Goal: Task Accomplishment & Management: Use online tool/utility

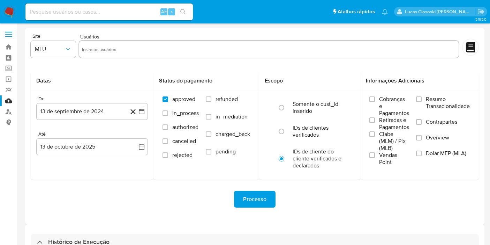
select select "10"
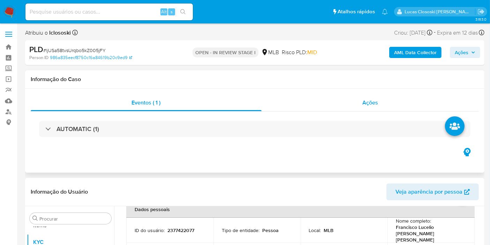
click at [334, 98] on div "Ações" at bounding box center [371, 102] width 218 height 17
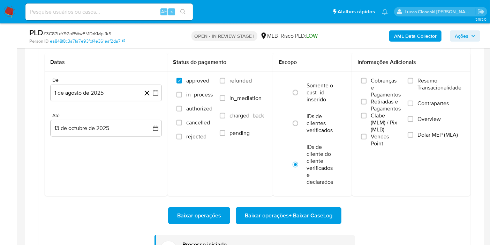
scroll to position [378, 0]
click at [13, 5] on nav "Pausado Ver notificaciones Alt s Atalhos rápidos Presiona las siguientes teclas…" at bounding box center [245, 11] width 490 height 23
click at [11, 7] on img at bounding box center [9, 12] width 12 height 12
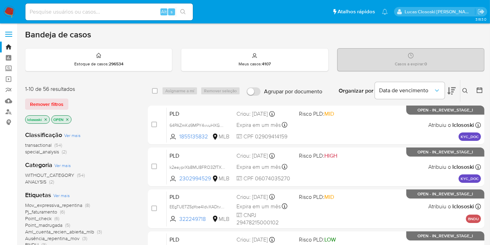
click at [452, 94] on icon at bounding box center [452, 91] width 8 height 8
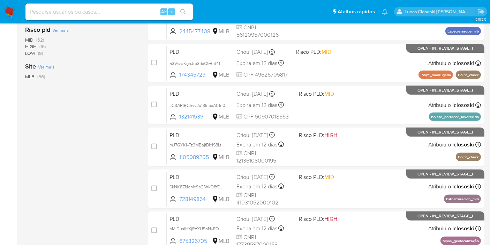
scroll to position [310, 0]
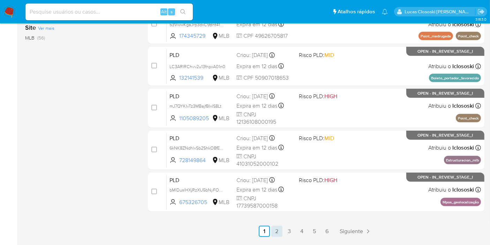
click at [283, 227] on link "2" at bounding box center [276, 230] width 11 height 11
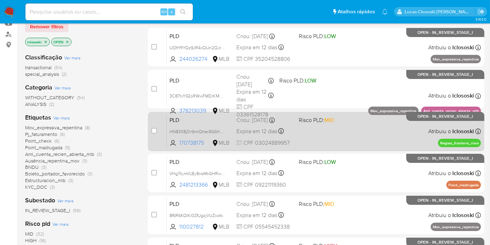
scroll to position [39, 0]
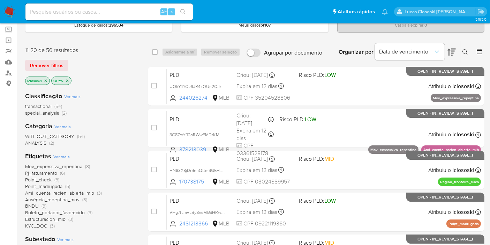
click at [454, 45] on button at bounding box center [452, 52] width 8 height 22
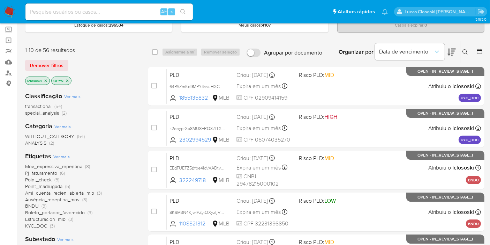
click at [454, 46] on button at bounding box center [452, 52] width 8 height 22
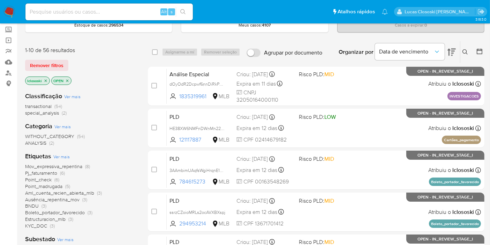
click at [454, 50] on icon at bounding box center [452, 51] width 8 height 7
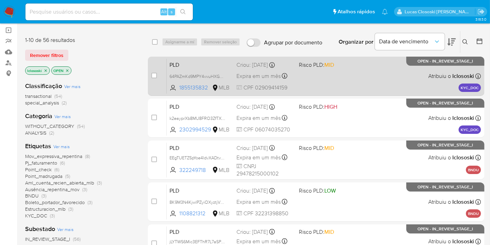
scroll to position [39, 0]
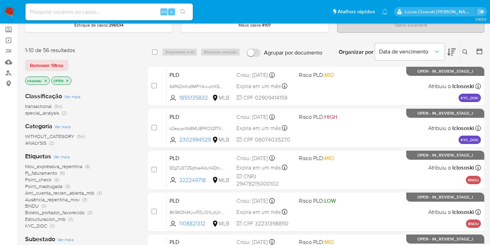
click at [452, 59] on button at bounding box center [452, 52] width 8 height 22
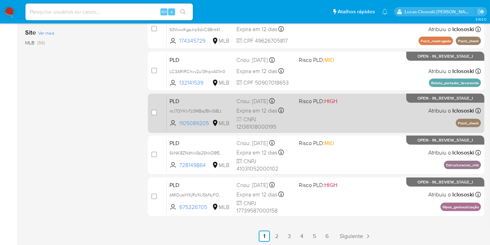
scroll to position [330, 0]
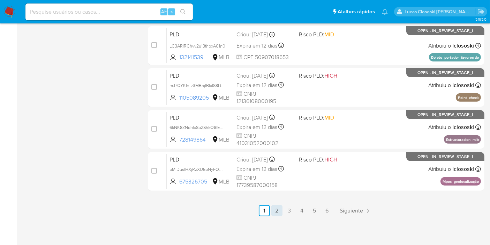
click at [278, 212] on link "2" at bounding box center [276, 210] width 11 height 11
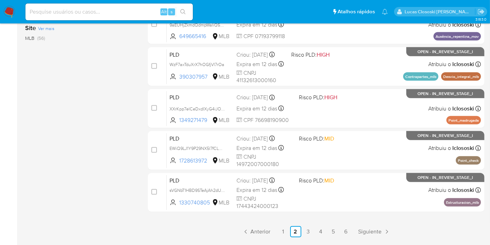
scroll to position [310, 0]
click at [282, 232] on link "1" at bounding box center [283, 230] width 11 height 11
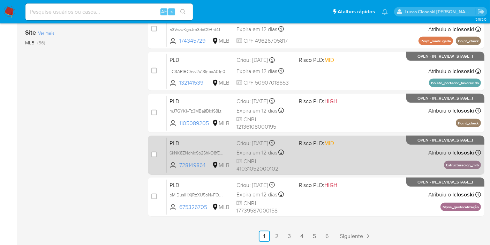
scroll to position [330, 0]
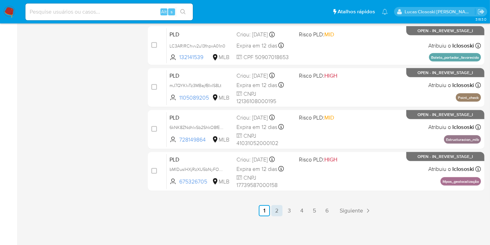
click at [272, 208] on link "2" at bounding box center [276, 210] width 11 height 11
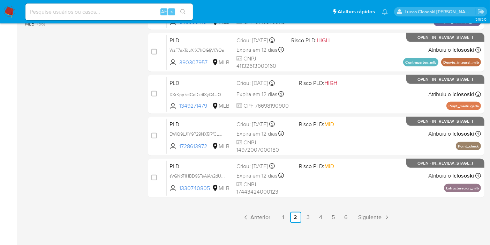
scroll to position [330, 0]
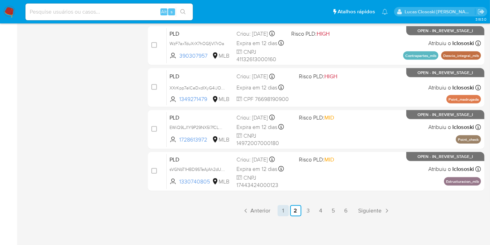
click at [286, 205] on link "1" at bounding box center [283, 210] width 11 height 11
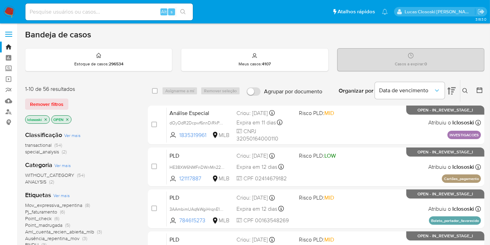
click at [451, 87] on icon at bounding box center [452, 91] width 8 height 8
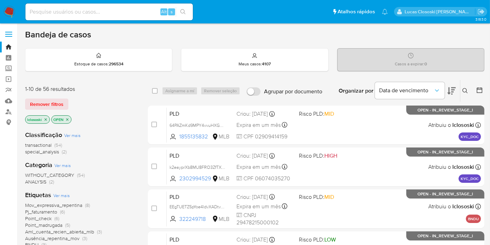
click at [454, 88] on icon at bounding box center [452, 91] width 8 height 8
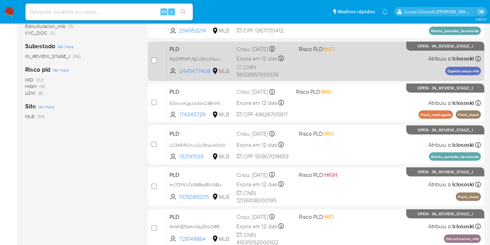
scroll to position [232, 0]
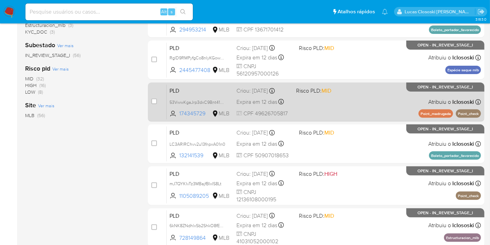
click at [319, 111] on div "PLD 53VwwKgaJrp3dxC9Bnt41ZI0 174345729 MLB Risco PLD: MID Criou: 12/09/2025 Cri…" at bounding box center [324, 101] width 314 height 35
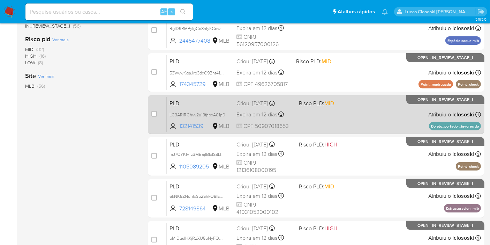
scroll to position [310, 0]
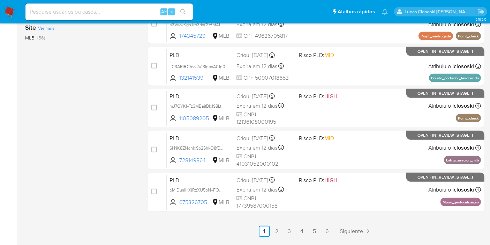
click at [276, 230] on link "2" at bounding box center [276, 230] width 11 height 11
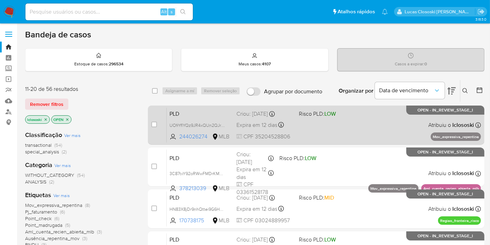
click at [288, 108] on span "Criou: 12/09/2025 Criou: 12/09/2025 00:14:28" at bounding box center [265, 112] width 57 height 9
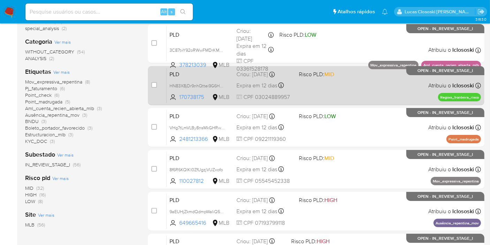
scroll to position [155, 0]
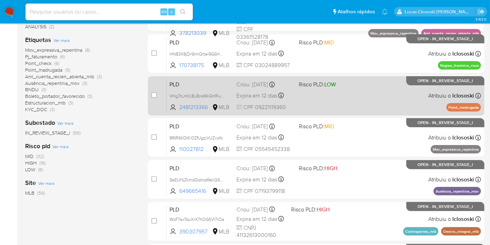
click at [312, 90] on div "PLD VHg7tLmVLBy8nsMkGHRwCTug 2481213366 MLB Risco PLD: LOW Criou: 12/09/2025 Cr…" at bounding box center [324, 95] width 314 height 35
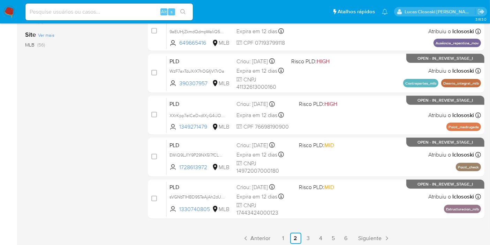
scroll to position [330, 0]
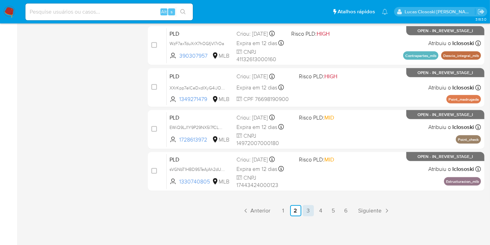
click at [312, 208] on link "3" at bounding box center [308, 210] width 11 height 11
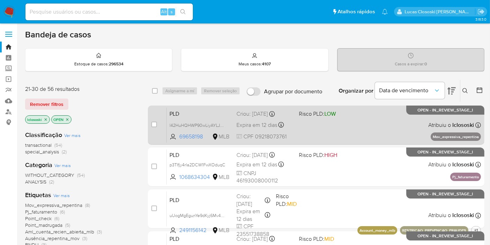
click at [305, 128] on div "PLD l42HuHQHWP90wLiyAYLJ5qRc 69658198 MLB Risco PLD: LOW Criou: 12/09/2025 Crio…" at bounding box center [324, 124] width 314 height 35
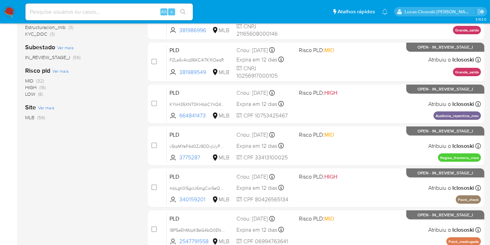
scroll to position [232, 0]
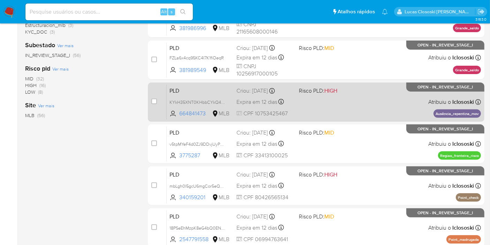
click at [332, 93] on span "HIGH" at bounding box center [330, 91] width 13 height 8
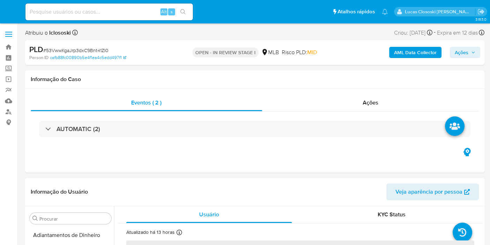
select select "10"
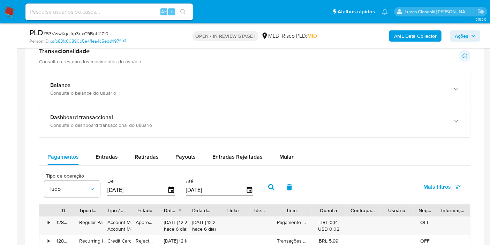
scroll to position [465, 0]
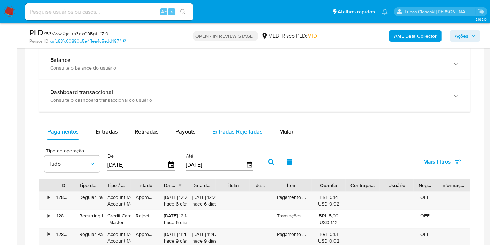
click at [264, 130] on button "Entradas Rejeitadas" at bounding box center [237, 131] width 67 height 17
select select "10"
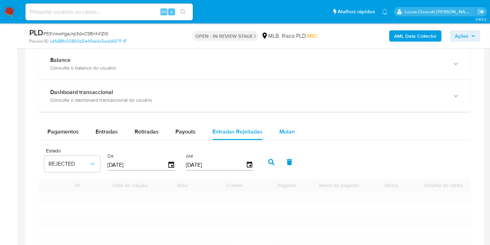
click at [290, 130] on span "Mulan" at bounding box center [286, 131] width 15 height 8
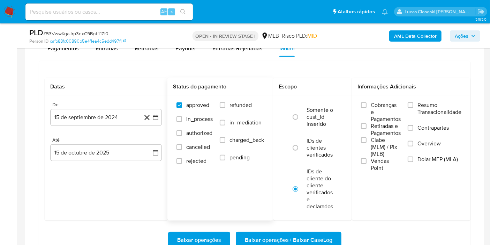
scroll to position [581, 0]
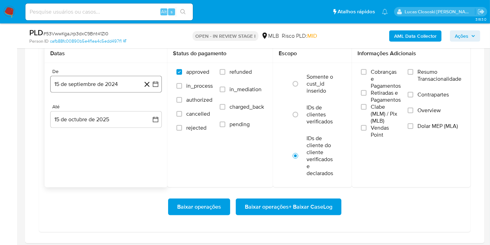
click at [158, 83] on icon "button" at bounding box center [155, 84] width 7 height 7
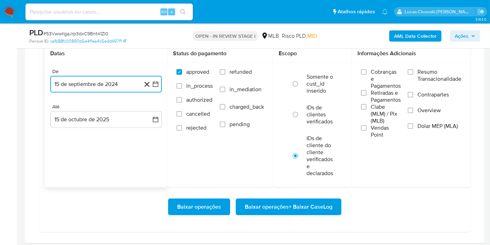
click at [158, 85] on icon "button" at bounding box center [156, 85] width 6 height 6
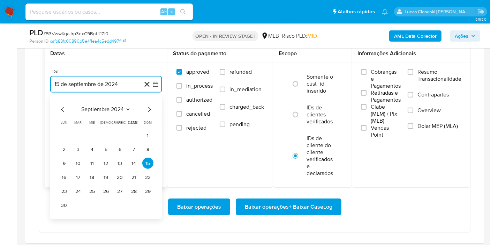
click at [108, 106] on span "septiembre 2024" at bounding box center [102, 109] width 43 height 7
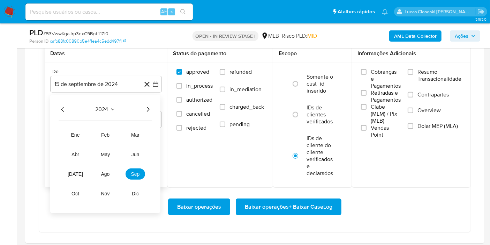
click at [150, 107] on icon "Año siguiente" at bounding box center [148, 109] width 8 height 8
click at [111, 164] on tr "ene feb mar abr may jun [DATE] ago sep oct nov dic" at bounding box center [106, 164] width 80 height 70
click at [110, 168] on button "ago" at bounding box center [106, 173] width 20 height 11
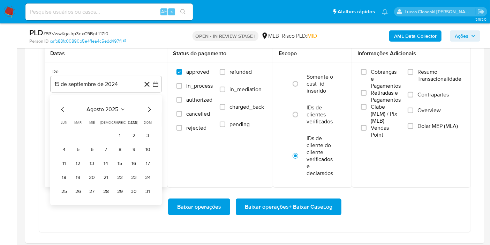
click at [112, 131] on tr "1 2 3" at bounding box center [106, 134] width 95 height 11
click at [114, 131] on tr "1 2 3" at bounding box center [106, 134] width 95 height 11
click at [115, 131] on button "1" at bounding box center [119, 134] width 11 height 11
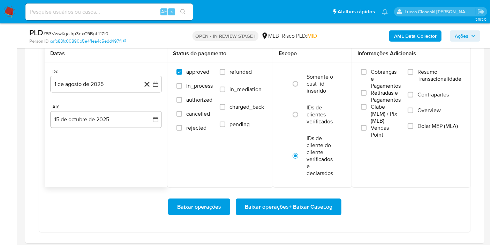
click at [282, 196] on div "Baixar operações Baixar operações + Baixar CaseLog" at bounding box center [255, 206] width 420 height 39
click at [283, 200] on span "Baixar operações + Baixar CaseLog" at bounding box center [289, 206] width 88 height 15
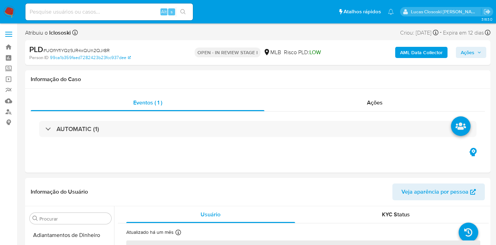
select select "10"
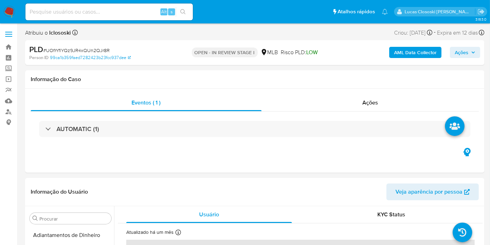
scroll to position [378, 0]
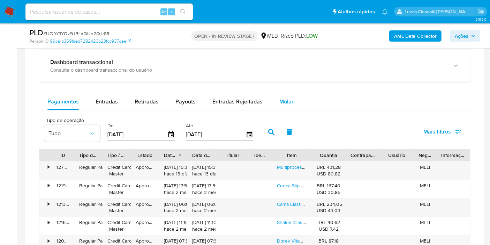
click at [276, 95] on button "Mulan" at bounding box center [287, 101] width 32 height 17
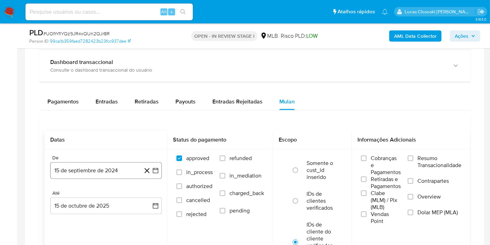
scroll to position [620, 0]
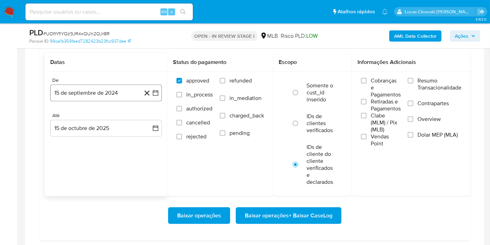
click at [158, 97] on button "15 de septiembre de 2024" at bounding box center [106, 92] width 112 height 17
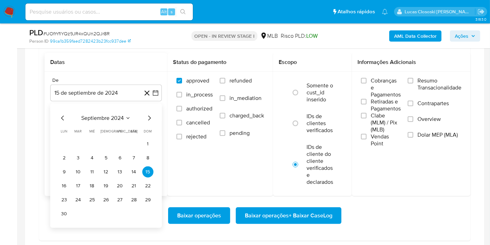
click at [100, 107] on div "septiembre 2024 septiembre 2024 lun lunes mar martes mié miércoles jue jueves v…" at bounding box center [106, 165] width 112 height 124
click at [103, 119] on span "septiembre 2024" at bounding box center [102, 117] width 43 height 7
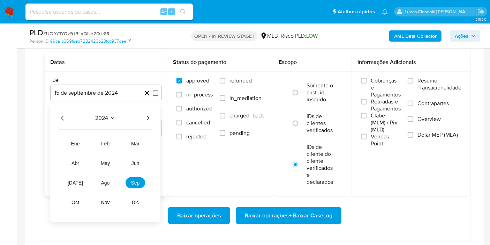
click at [144, 114] on icon "Año siguiente" at bounding box center [148, 118] width 8 height 8
click at [113, 174] on tr "ene feb mar abr may jun jul ago sep oct nov dic" at bounding box center [106, 173] width 80 height 70
click at [111, 181] on button "ago" at bounding box center [106, 182] width 20 height 11
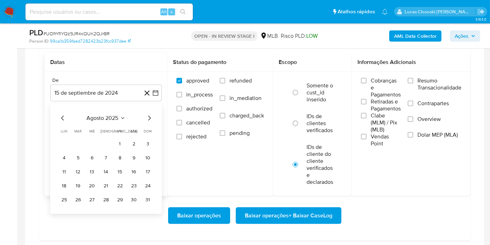
click at [113, 139] on tr "1 2 3" at bounding box center [106, 143] width 95 height 11
click at [126, 142] on tr "1 2 3" at bounding box center [106, 143] width 95 height 11
click at [115, 144] on button "1" at bounding box center [119, 143] width 11 height 11
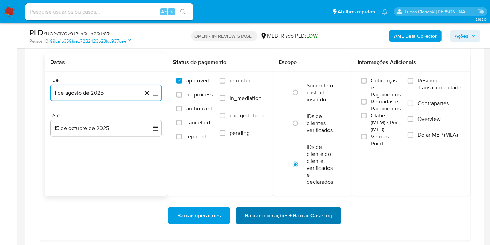
click at [315, 217] on span "Baixar operações + Baixar CaseLog" at bounding box center [289, 215] width 88 height 15
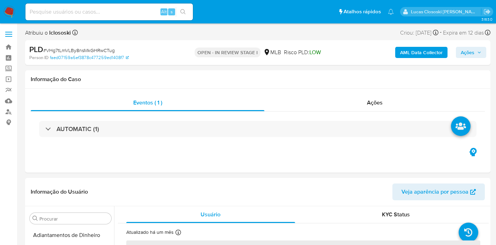
select select "10"
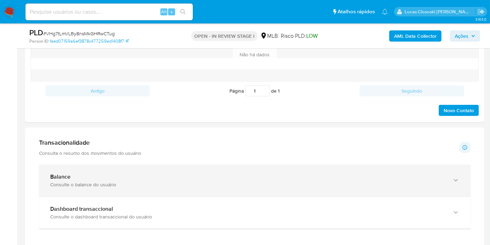
scroll to position [426, 0]
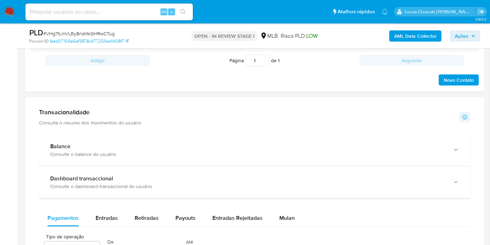
click at [291, 209] on div "Mulan" at bounding box center [286, 217] width 15 height 17
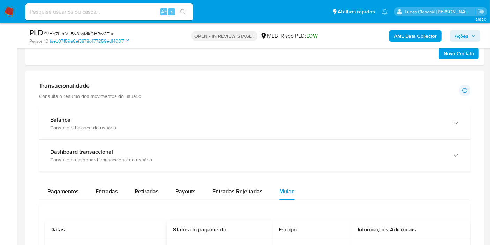
scroll to position [581, 0]
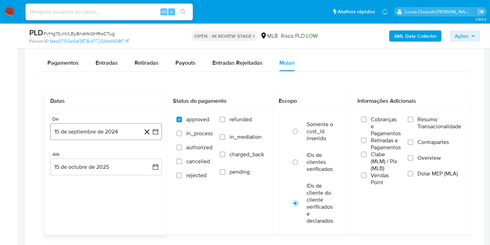
click at [158, 132] on icon "button" at bounding box center [155, 131] width 7 height 7
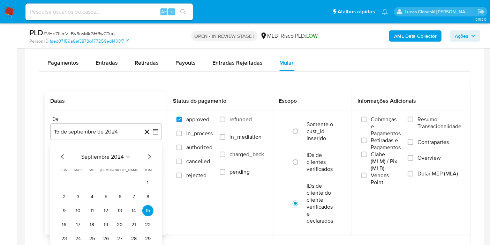
click at [114, 150] on div "septiembre 2024 septiembre 2024 lun lunes mar martes mié miércoles jue jueves v…" at bounding box center [106, 204] width 112 height 124
click at [115, 158] on span "septiembre 2024" at bounding box center [102, 156] width 43 height 7
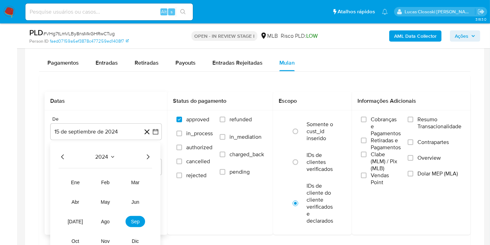
click at [148, 157] on icon "Año siguiente" at bounding box center [148, 156] width 8 height 8
click at [109, 216] on button "ago" at bounding box center [106, 221] width 20 height 11
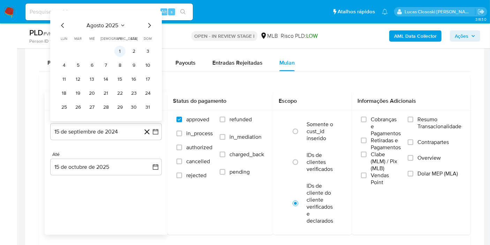
click at [125, 50] on button "1" at bounding box center [119, 51] width 11 height 11
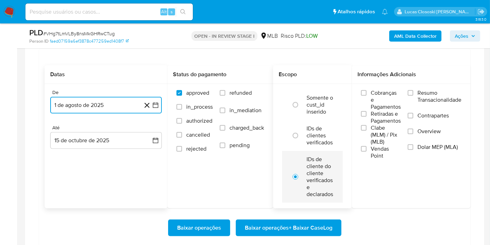
scroll to position [620, 0]
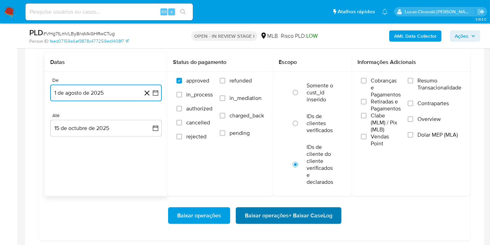
click at [314, 220] on span "Baixar operações + Baixar CaseLog" at bounding box center [289, 215] width 88 height 15
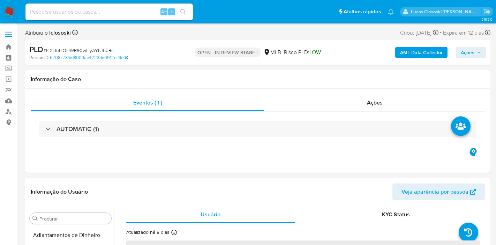
select select "10"
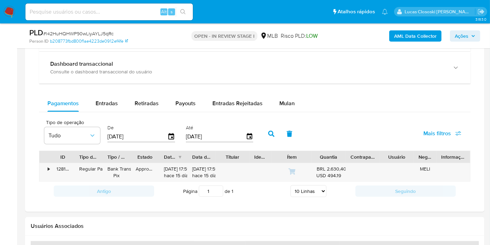
scroll to position [542, 0]
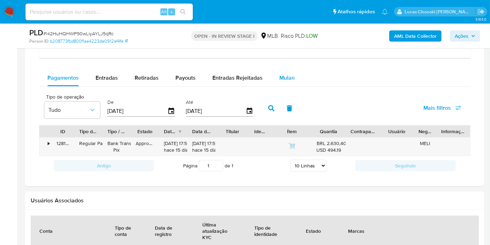
click at [284, 80] on span "Mulan" at bounding box center [286, 78] width 15 height 8
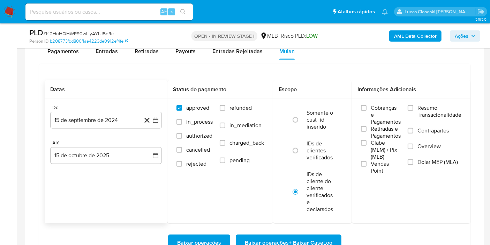
scroll to position [581, 0]
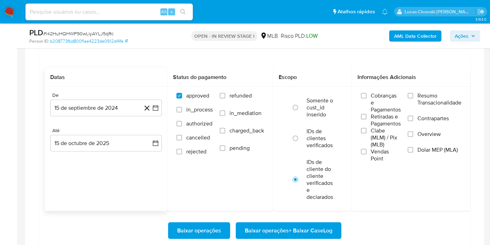
click at [165, 112] on div "De 15 de septiembre de 2024 15-09-2024 Até 15 de octubre de 2025 15-10-2025" at bounding box center [106, 128] width 123 height 82
click at [158, 107] on icon "button" at bounding box center [156, 108] width 6 height 6
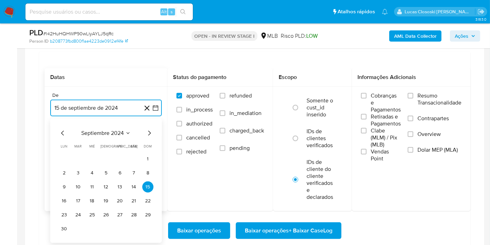
click at [104, 130] on span "septiembre 2024" at bounding box center [102, 132] width 43 height 7
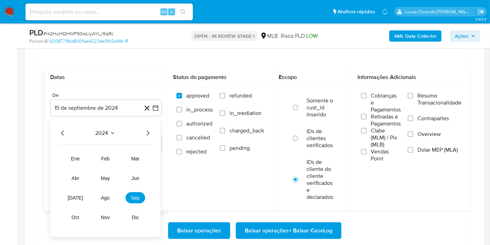
click at [148, 129] on icon "Año siguiente" at bounding box center [148, 133] width 8 height 8
click at [103, 197] on span "ago" at bounding box center [105, 198] width 9 height 6
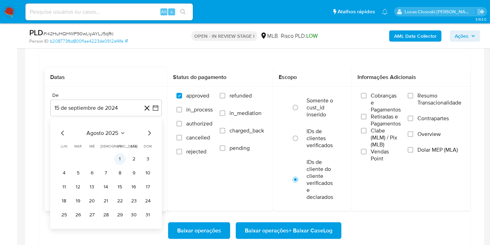
click at [120, 162] on button "1" at bounding box center [119, 158] width 11 height 11
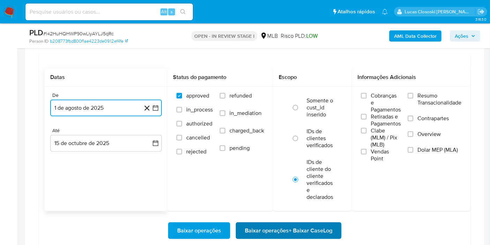
click at [242, 227] on button "Baixar operações + Baixar CaseLog" at bounding box center [289, 230] width 106 height 17
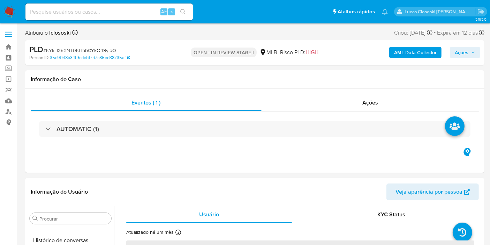
select select "10"
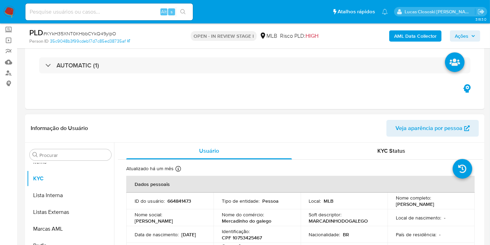
scroll to position [77, 0]
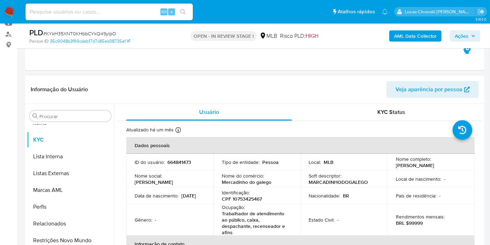
click at [250, 197] on p "CPF 10753425467" at bounding box center [242, 198] width 40 height 6
copy p "10753425467"
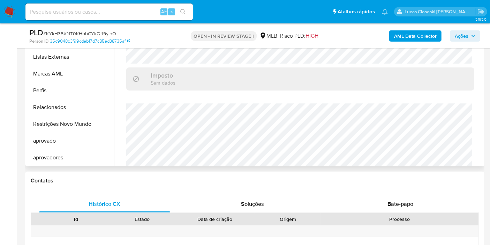
scroll to position [331, 0]
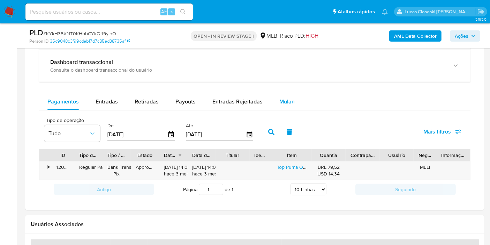
click at [280, 93] on div "Mulan" at bounding box center [286, 101] width 15 height 17
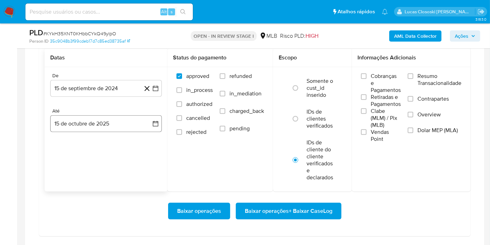
scroll to position [659, 0]
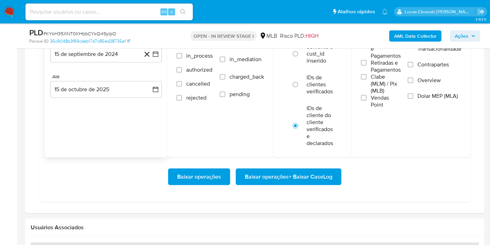
click at [155, 62] on div "De 15 de septiembre de 2024 15-09-2024 Até 15 de octubre de 2025 15-10-2025" at bounding box center [106, 74] width 123 height 82
click at [155, 58] on button "15 de septiembre de 2024" at bounding box center [106, 54] width 112 height 17
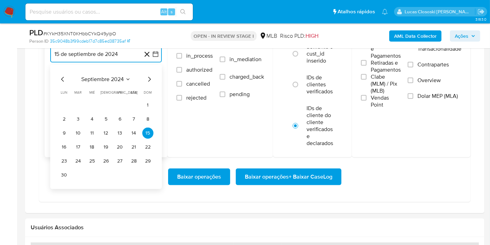
click at [122, 80] on span "septiembre 2024" at bounding box center [102, 79] width 43 height 7
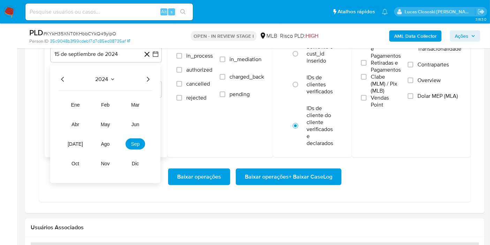
click at [165, 77] on div "De 15 de septiembre de 2024 2024 2024 ene feb mar abr may jun jul ago sep oct n…" at bounding box center [106, 74] width 123 height 82
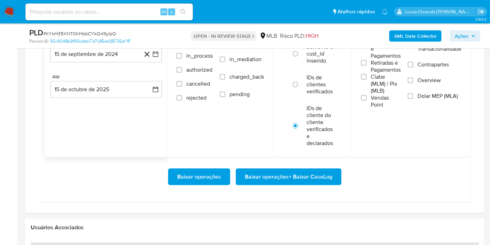
click at [163, 54] on div "De 15 de septiembre de 2024 15-09-2024 Até 15 de octubre de 2025 15-10-2025" at bounding box center [106, 74] width 123 height 82
click at [159, 54] on button "15 de septiembre de 2024" at bounding box center [106, 54] width 112 height 17
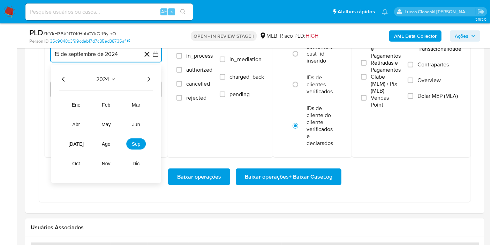
click at [149, 78] on icon "Año siguiente" at bounding box center [149, 79] width 3 height 5
click at [100, 143] on button "ago" at bounding box center [106, 143] width 20 height 11
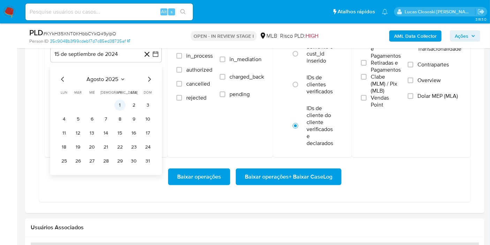
click at [119, 103] on button "1" at bounding box center [119, 104] width 11 height 11
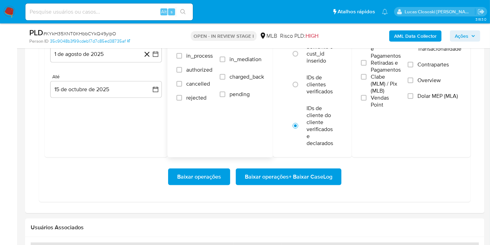
click at [237, 125] on div "Status do pagamento approved in_process authorized cancelled rejected refunded …" at bounding box center [220, 85] width 106 height 143
click at [325, 198] on div "Datas De 1 de agosto de 2025 1-08-2025 Até 15 de octubre de 2025 15-10-2025 Sta…" at bounding box center [255, 100] width 432 height 204
click at [314, 182] on span "Baixar operações + Baixar CaseLog" at bounding box center [289, 176] width 88 height 15
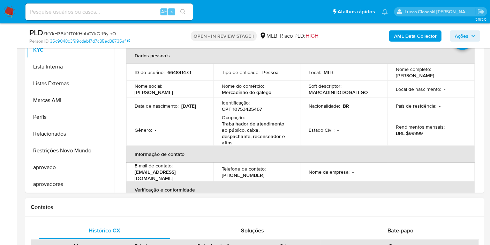
scroll to position [155, 0]
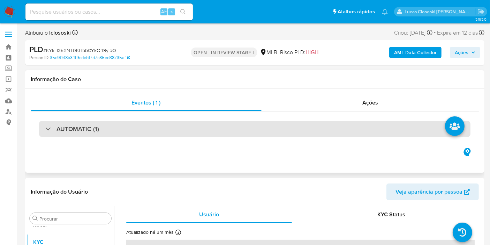
click at [130, 132] on div "AUTOMATIC (1)" at bounding box center [255, 129] width 432 height 16
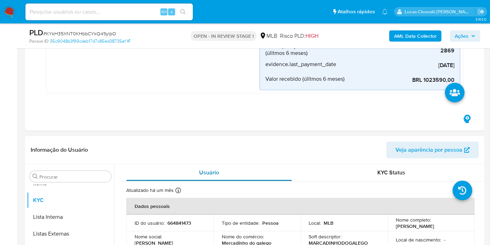
scroll to position [271, 0]
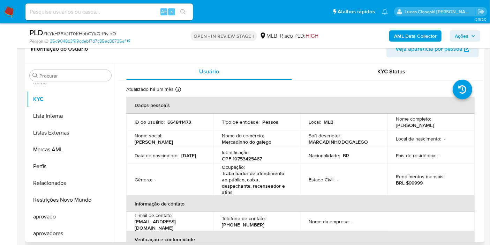
click at [244, 156] on p "CPF 10753425467" at bounding box center [242, 158] width 40 height 6
click at [237, 160] on p "CPF 10753425467" at bounding box center [242, 158] width 40 height 6
copy div "Identificação : CPF 10753425467"
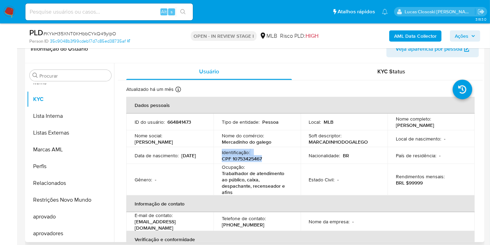
click at [248, 153] on p "Identificação :" at bounding box center [236, 152] width 28 height 6
click at [249, 164] on div "Ocupação : Trabalhador de atendimento ao público, caixa, despachante, recensead…" at bounding box center [257, 179] width 70 height 31
click at [247, 160] on p "CPF 10753425467" at bounding box center [242, 158] width 40 height 6
copy p "10753425467"
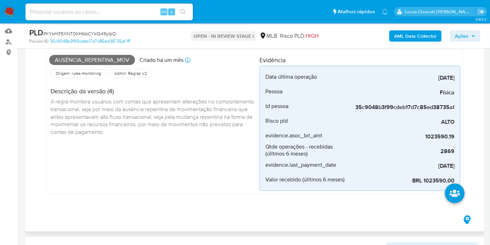
scroll to position [0, 0]
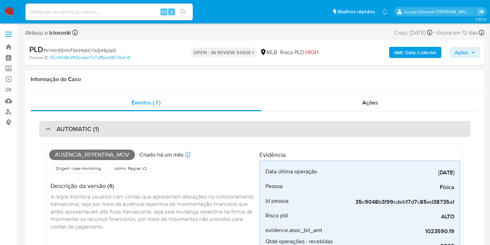
click at [308, 124] on div "AUTOMATIC (1)" at bounding box center [255, 129] width 432 height 16
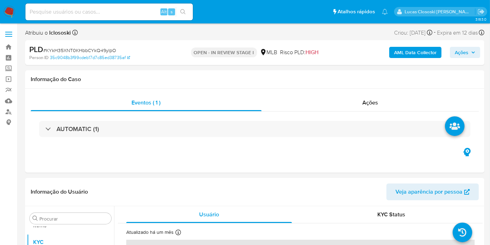
click at [429, 51] on b "AML Data Collector" at bounding box center [415, 52] width 43 height 11
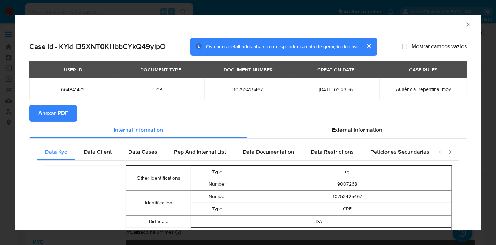
click at [43, 110] on span "Anexar PDF" at bounding box center [53, 112] width 30 height 15
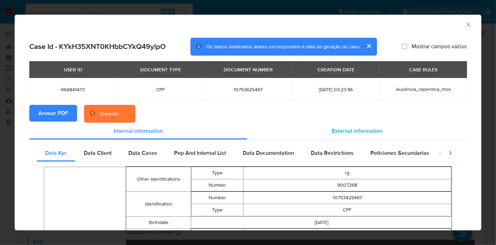
click at [321, 129] on div "External information" at bounding box center [356, 130] width 219 height 17
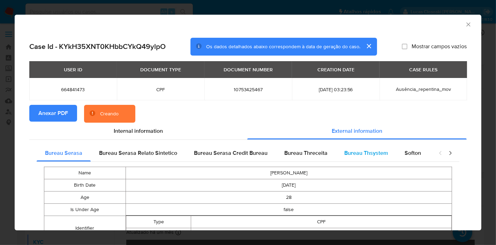
click at [388, 147] on div "Bureau Thsystem" at bounding box center [366, 152] width 60 height 17
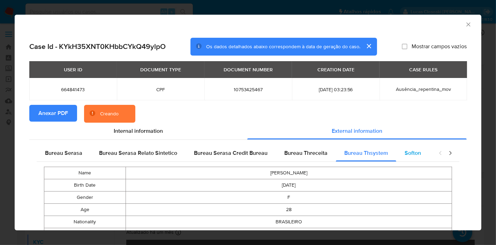
click at [398, 154] on div "Softon" at bounding box center [412, 152] width 33 height 17
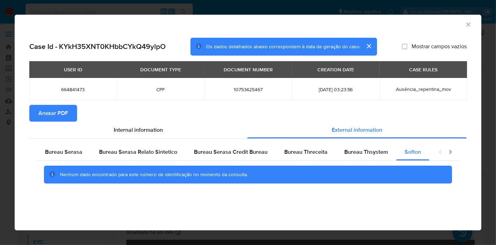
click at [470, 23] on icon "Fechar a janela" at bounding box center [468, 24] width 7 height 7
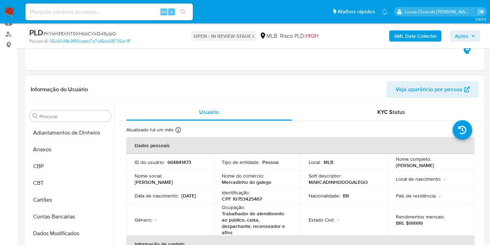
scroll to position [77, 0]
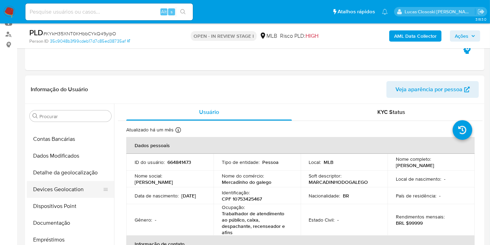
click at [79, 193] on button "Devices Geolocation" at bounding box center [68, 189] width 82 height 17
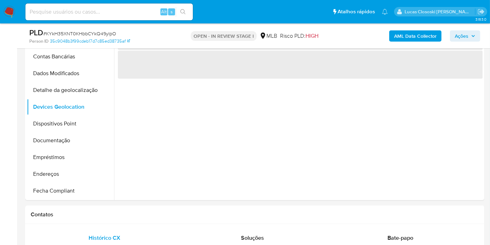
scroll to position [134, 0]
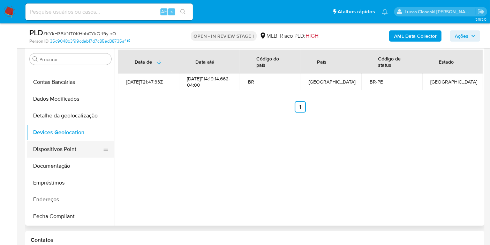
click at [59, 143] on button "Dispositivos Point" at bounding box center [68, 149] width 82 height 17
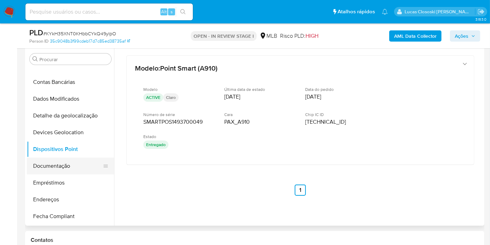
click at [60, 167] on button "Documentação" at bounding box center [68, 165] width 82 height 17
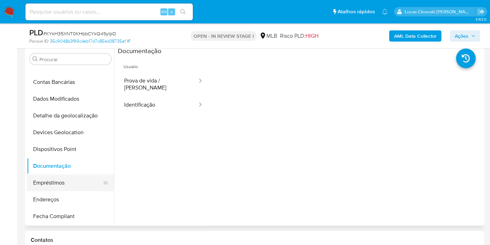
click at [57, 190] on button "Empréstimos" at bounding box center [68, 182] width 82 height 17
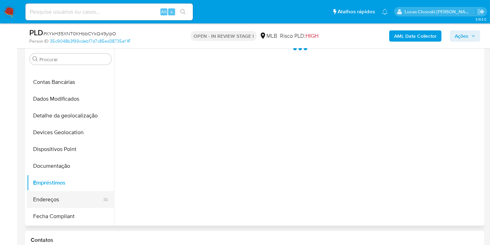
click at [42, 195] on button "Endereços" at bounding box center [68, 199] width 82 height 17
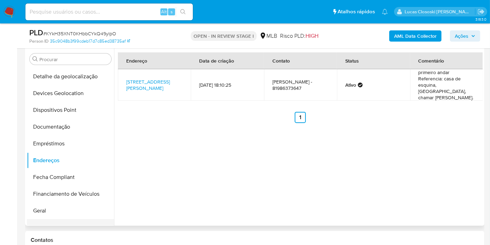
scroll to position [155, 0]
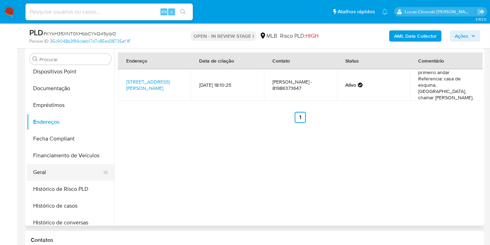
click at [51, 164] on button "Geral" at bounding box center [68, 172] width 82 height 17
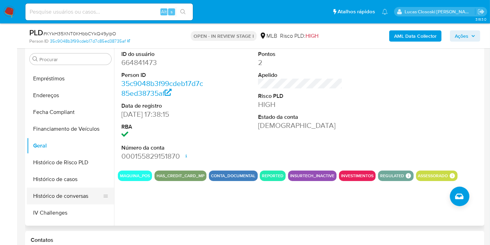
scroll to position [194, 0]
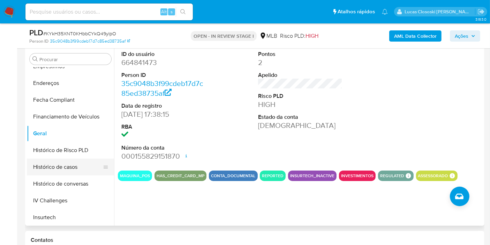
click at [62, 165] on button "Histórico de casos" at bounding box center [68, 166] width 82 height 17
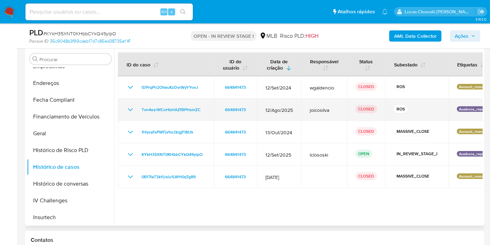
drag, startPoint x: 207, startPoint y: 107, endPoint x: 137, endPoint y: 106, distance: 70.1
click at [137, 106] on td "Tvn4ezr9fCoHbHAZfBPHxmZC" at bounding box center [166, 109] width 96 height 22
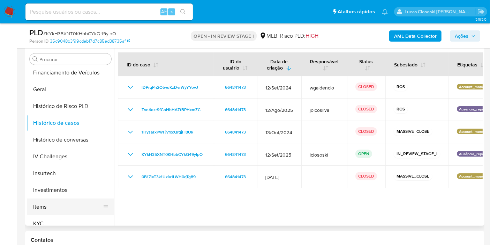
scroll to position [271, 0]
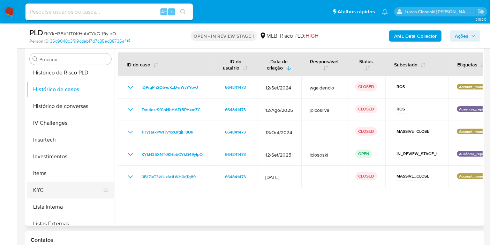
click at [59, 185] on button "KYC" at bounding box center [68, 189] width 82 height 17
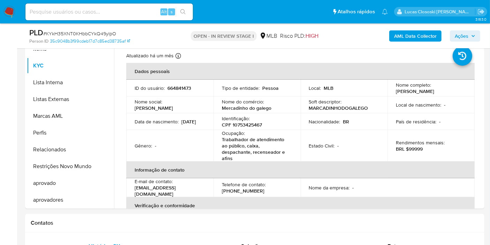
scroll to position [173, 0]
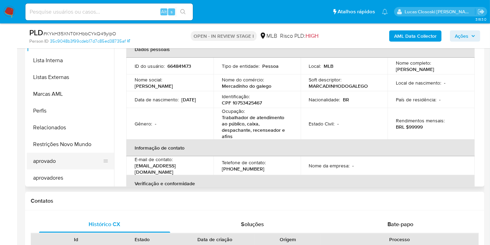
click at [69, 152] on button "aprovado" at bounding box center [68, 160] width 82 height 17
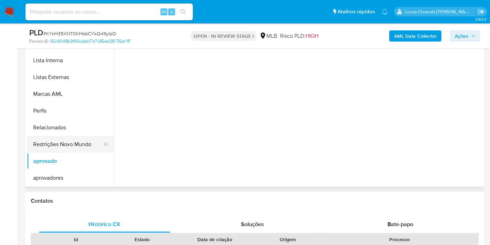
click at [69, 145] on button "Restrições Novo Mundo" at bounding box center [68, 144] width 82 height 17
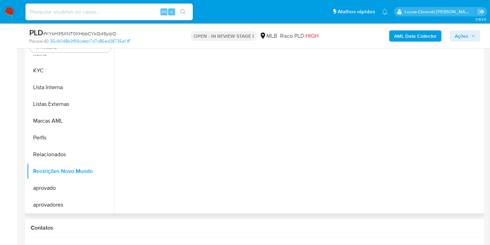
scroll to position [134, 0]
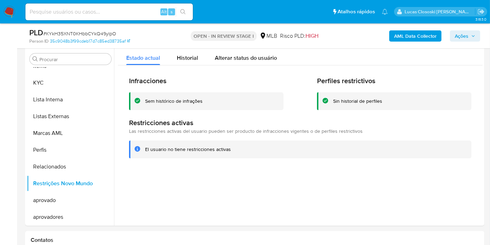
click at [80, 37] on div "PLD # KYkH35XNT0KHbbCYkQ49ylpO" at bounding box center [103, 33] width 148 height 10
click at [77, 34] on span "# KYkH35XNT0KHbbCYkQ49ylpO" at bounding box center [79, 33] width 73 height 7
copy span "KYkH35XNT0KHbbCYkQ49ylpO"
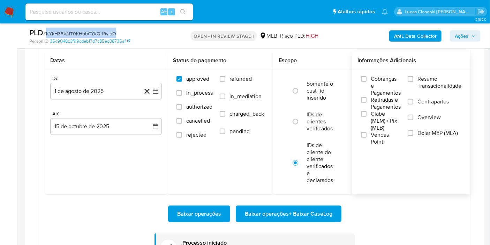
scroll to position [600, 0]
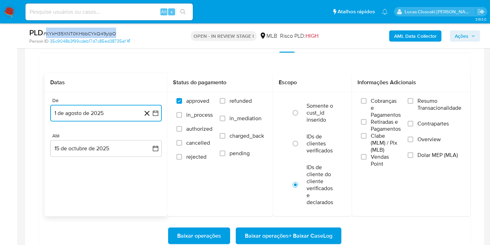
click at [156, 110] on icon "button" at bounding box center [156, 113] width 6 height 6
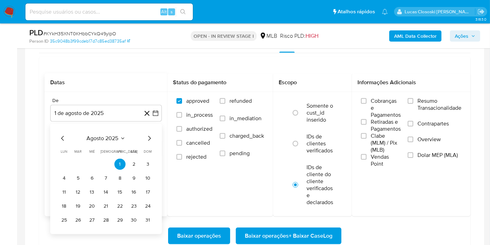
click at [108, 143] on div "agosto 2025 agosto 2025 lun lunes mar martes mié miércoles jue jueves vie viern…" at bounding box center [106, 179] width 95 height 91
click at [106, 135] on span "agosto 2025" at bounding box center [103, 138] width 32 height 7
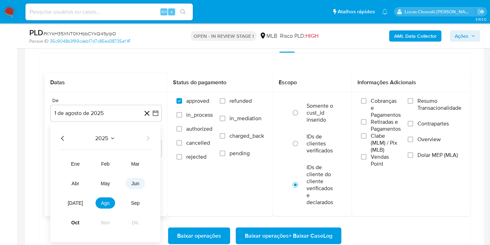
click at [137, 184] on span "jun" at bounding box center [136, 183] width 8 height 6
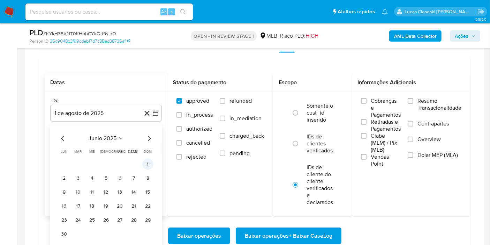
click at [152, 162] on button "1" at bounding box center [147, 163] width 11 height 11
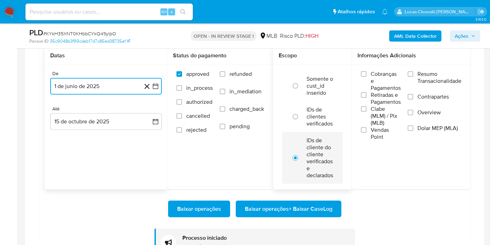
scroll to position [638, 0]
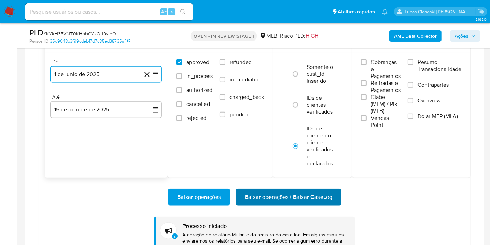
click at [324, 203] on span "Baixar operações + Baixar CaseLog" at bounding box center [289, 196] width 88 height 15
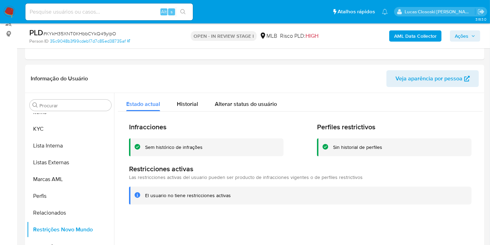
scroll to position [77, 0]
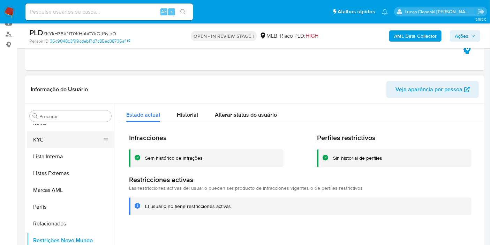
click at [32, 143] on button "KYC" at bounding box center [68, 139] width 82 height 17
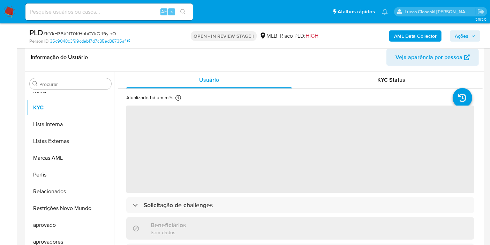
scroll to position [155, 0]
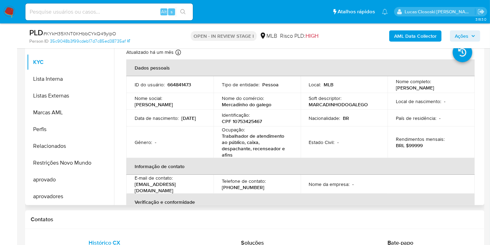
click at [202, 140] on div "Gênero : -" at bounding box center [170, 142] width 70 height 6
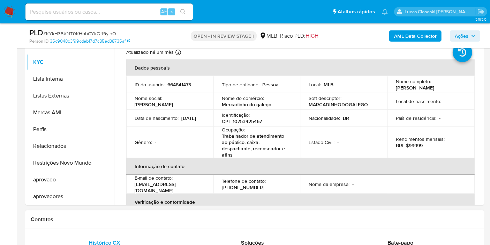
click at [309, 211] on div "Contatos" at bounding box center [254, 219] width 459 height 18
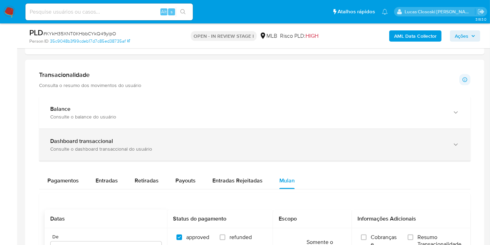
scroll to position [542, 0]
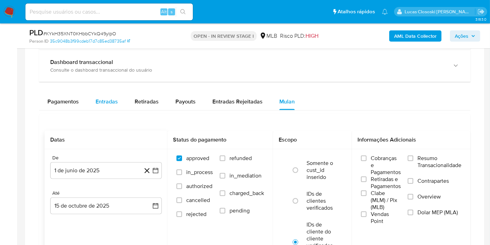
click at [96, 99] on span "Entradas" at bounding box center [107, 101] width 22 height 8
select select "10"
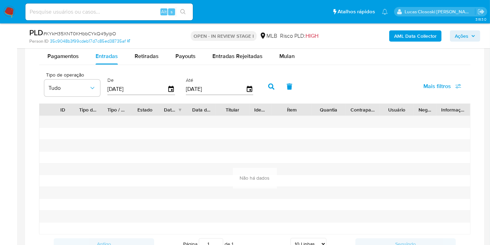
scroll to position [620, 0]
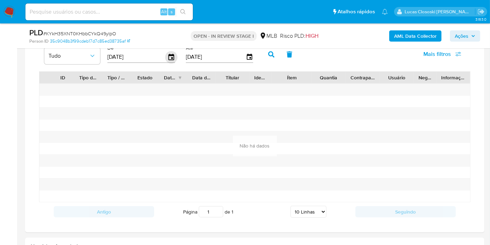
click at [168, 52] on icon "button" at bounding box center [171, 57] width 12 height 12
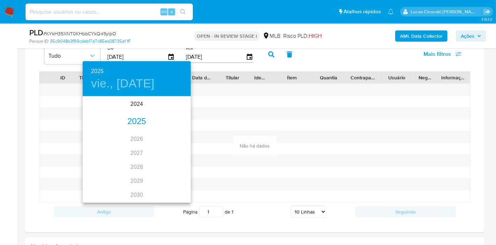
click at [130, 125] on div "2025" at bounding box center [137, 121] width 108 height 14
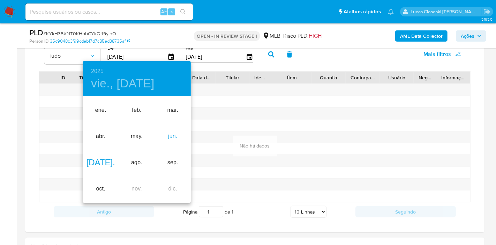
click at [178, 138] on div "jun." at bounding box center [173, 136] width 36 height 26
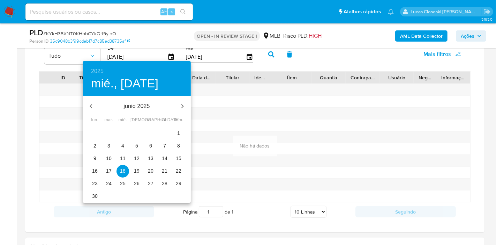
click at [178, 134] on p "1" at bounding box center [178, 132] width 3 height 7
type input "01/06/2025"
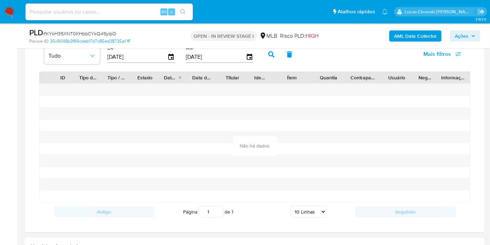
click at [263, 53] on button "button" at bounding box center [271, 54] width 18 height 17
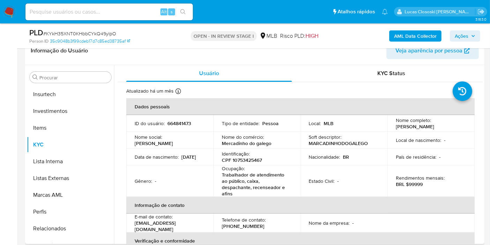
scroll to position [378, 0]
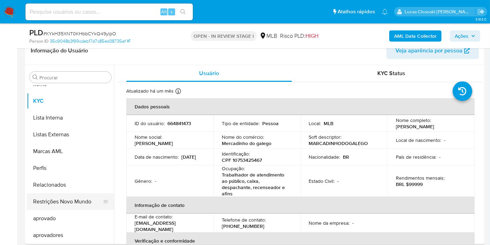
click at [65, 202] on button "Restrições Novo Mundo" at bounding box center [68, 201] width 82 height 17
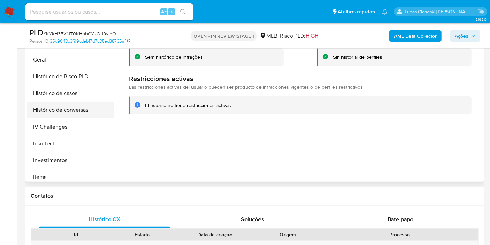
scroll to position [116, 0]
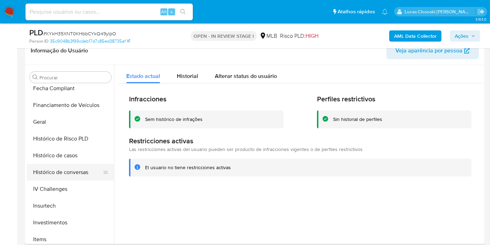
click at [77, 164] on button "Histórico de conversas" at bounding box center [68, 172] width 82 height 17
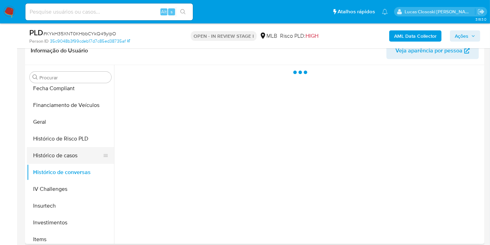
click at [70, 157] on button "Histórico de casos" at bounding box center [68, 155] width 82 height 17
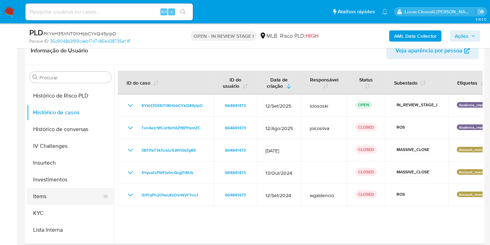
scroll to position [301, 0]
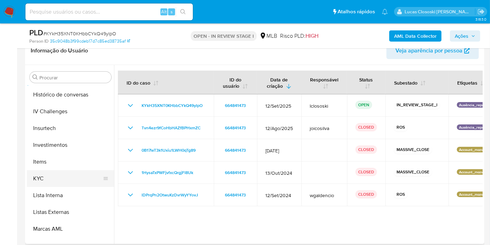
click at [60, 176] on button "KYC" at bounding box center [68, 178] width 82 height 17
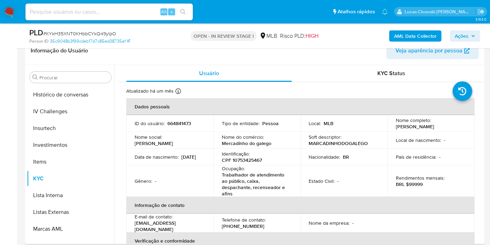
click at [263, 161] on div "Identificação : CPF 10753425467" at bounding box center [257, 156] width 70 height 13
click at [253, 155] on div "Identificação : CPF 10753425467" at bounding box center [257, 156] width 70 height 13
click at [253, 159] on p "CPF 10753425467" at bounding box center [242, 160] width 40 height 6
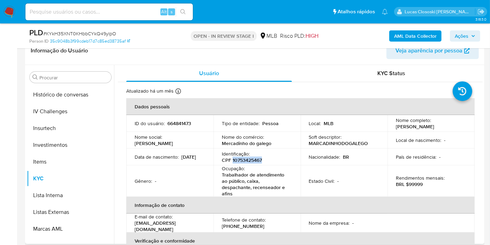
click at [253, 159] on p "CPF 10753425467" at bounding box center [242, 160] width 40 height 6
copy p "10753425467"
click at [298, 148] on td "Nome do comércio : Mercadinho do galego" at bounding box center [257, 140] width 87 height 17
click at [246, 161] on p "CPF 10753425467" at bounding box center [242, 160] width 40 height 6
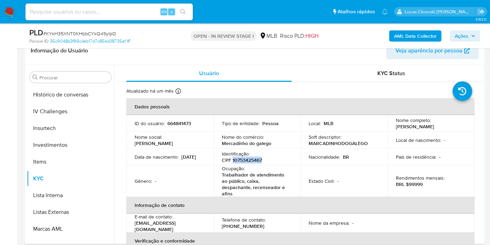
click at [246, 161] on p "CPF 10753425467" at bounding box center [242, 160] width 40 height 6
copy p "10753425467"
click at [295, 149] on td "Identificação : CPF 10753425467" at bounding box center [257, 156] width 87 height 17
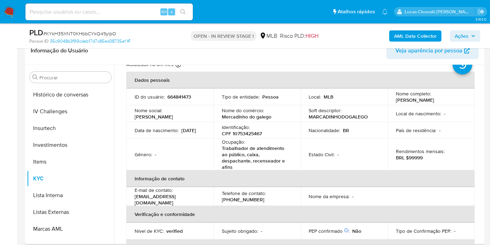
scroll to position [39, 0]
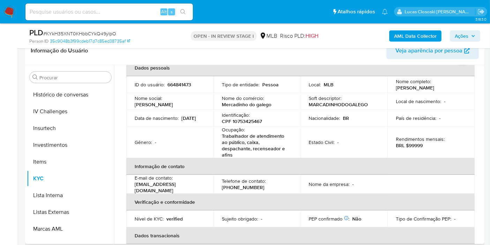
click at [215, 113] on td "Identificação : CPF 10753425467" at bounding box center [257, 118] width 87 height 17
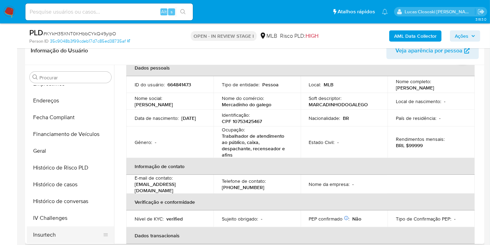
scroll to position [145, 0]
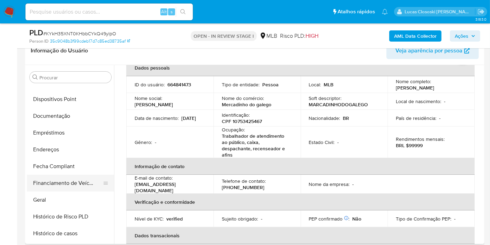
click at [56, 187] on button "Financiamento de Veículos" at bounding box center [68, 182] width 82 height 17
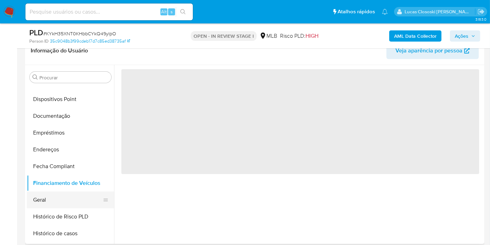
click at [54, 193] on button "Geral" at bounding box center [68, 199] width 82 height 17
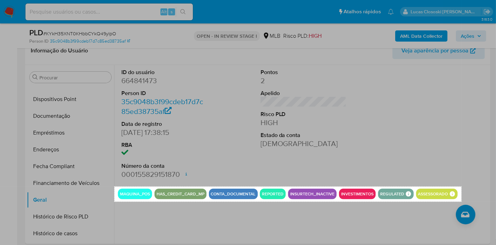
drag, startPoint x: 114, startPoint y: 186, endPoint x: 462, endPoint y: 201, distance: 347.5
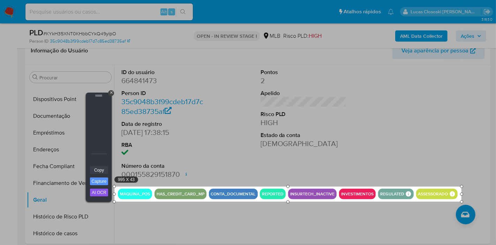
click at [106, 170] on link "Copy" at bounding box center [99, 170] width 18 height 8
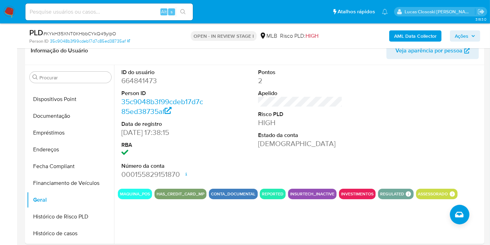
click at [473, 32] on span "Ações" at bounding box center [465, 36] width 21 height 10
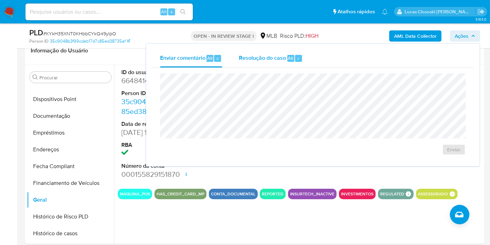
click at [266, 54] on span "Resolução do caso" at bounding box center [262, 58] width 47 height 8
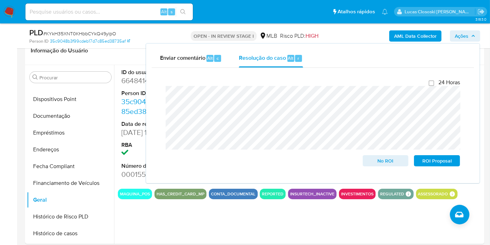
click at [454, 37] on button "Ações" at bounding box center [465, 35] width 30 height 11
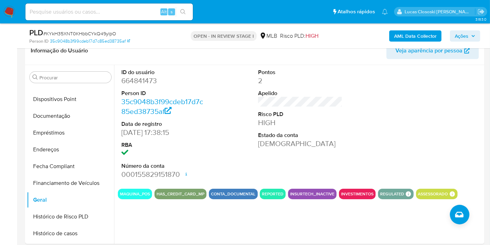
click at [457, 34] on span "Ações" at bounding box center [462, 35] width 14 height 11
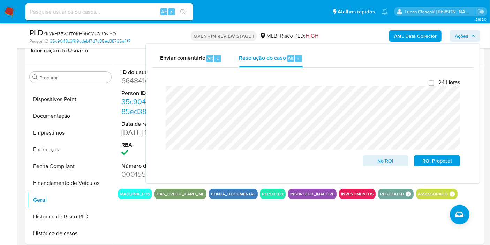
click at [472, 37] on icon "button" at bounding box center [473, 36] width 4 height 4
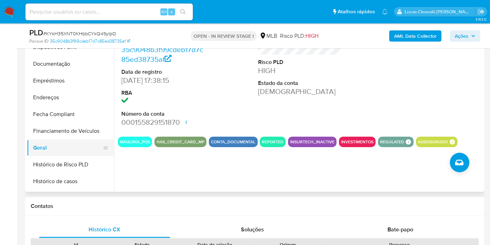
scroll to position [194, 0]
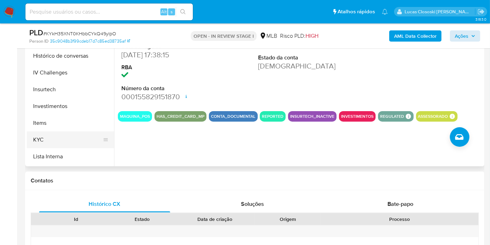
click at [47, 137] on button "KYC" at bounding box center [68, 139] width 82 height 17
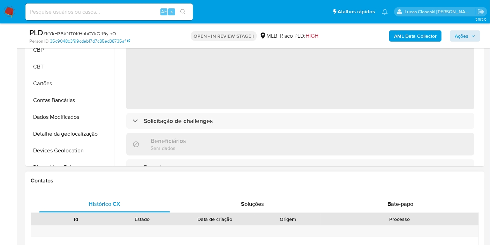
scroll to position [116, 0]
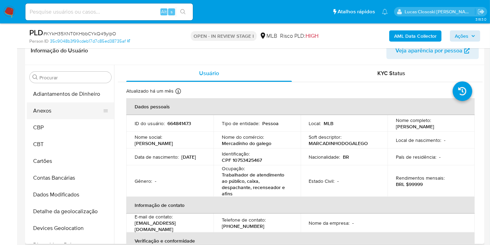
click at [68, 112] on button "Anexos" at bounding box center [68, 110] width 82 height 17
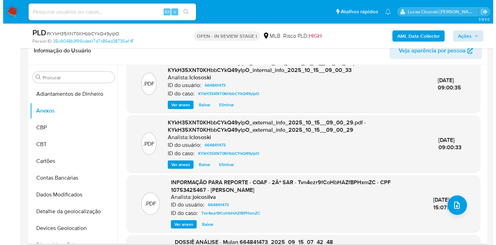
scroll to position [4, 0]
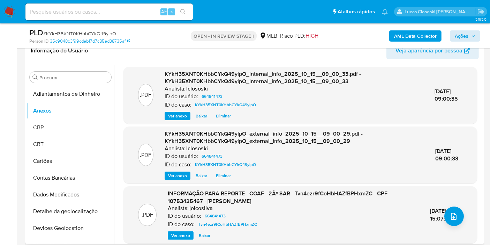
click at [454, 205] on div ".PDF INFORMAÇÃO PARA REPORTE - COAF - 2Âº SAR - Tvn4ezr9fCoHbHAZfBPHxmZC - CPF …" at bounding box center [300, 214] width 347 height 50
click at [455, 212] on span "upload-file" at bounding box center [454, 216] width 8 height 8
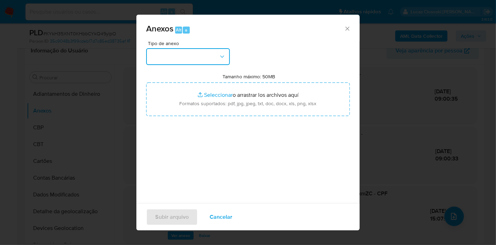
click at [202, 57] on button "button" at bounding box center [188, 56] width 84 height 17
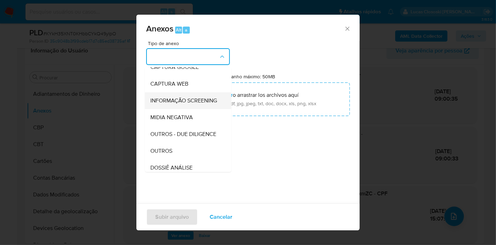
scroll to position [77, 0]
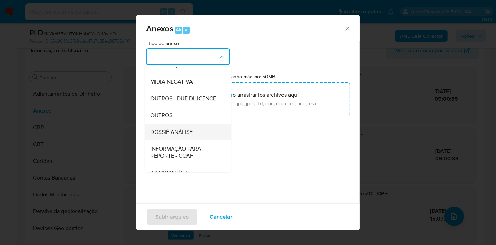
click at [179, 135] on span "DOSSIÊ ANÁLISE" at bounding box center [171, 131] width 42 height 7
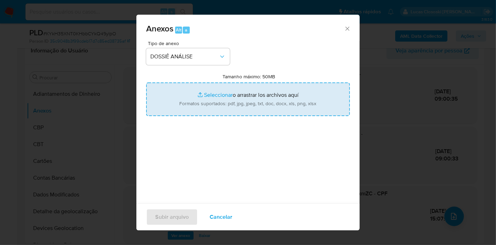
click at [204, 103] on input "Tamanho máximo: 50MB Seleccionar archivos" at bounding box center [248, 98] width 204 height 33
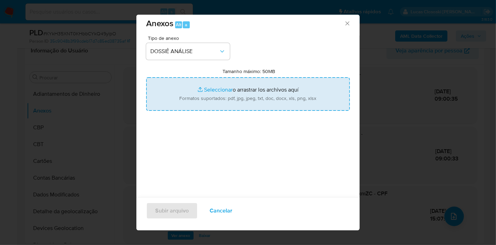
scroll to position [7, 0]
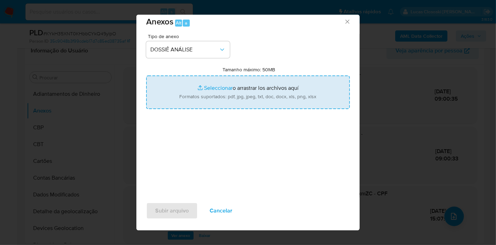
type input "C:\fakepath\SAR - KYkH35XNT0KHbbCYkQ49ylpO - CPF 10753425467 - FLAVIA REJANE FR…"
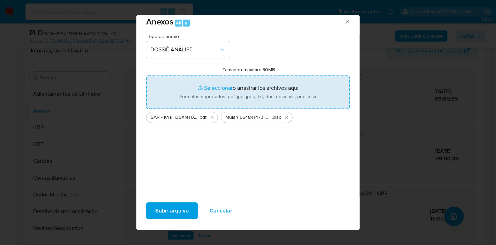
click at [180, 214] on span "Subir arquivo" at bounding box center [171, 210] width 33 height 15
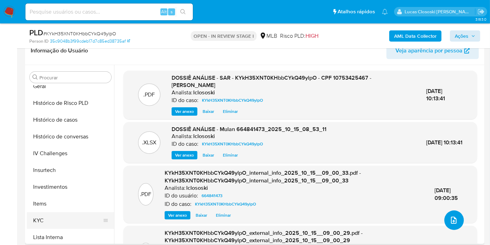
scroll to position [271, 0]
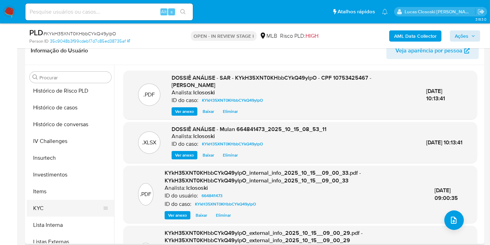
click at [47, 202] on button "KYC" at bounding box center [68, 208] width 82 height 17
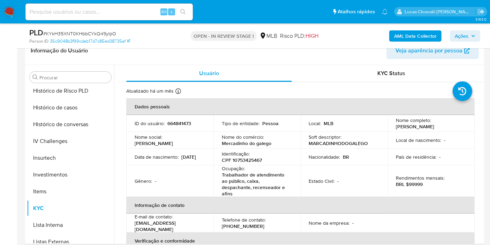
click at [474, 34] on icon "button" at bounding box center [473, 36] width 4 height 4
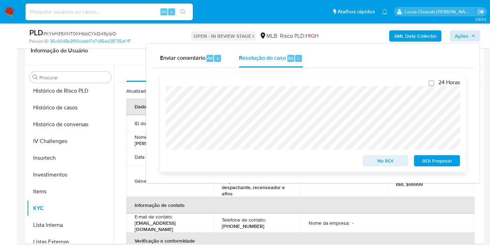
click at [377, 159] on span "No ROI" at bounding box center [386, 161] width 36 height 10
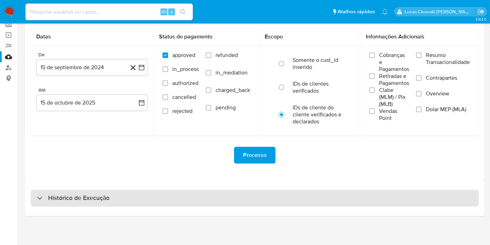
click at [277, 193] on div "Histórico de Execução" at bounding box center [255, 197] width 448 height 17
select select "10"
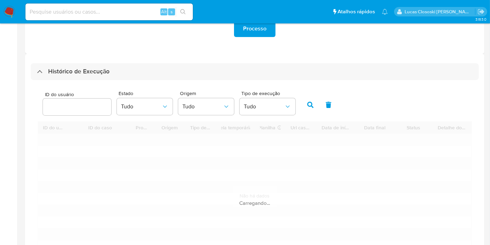
scroll to position [199, 0]
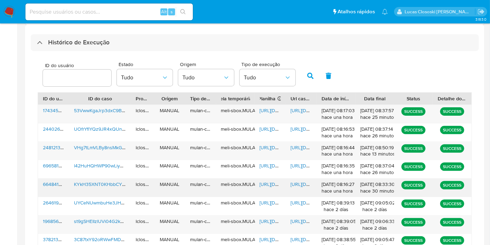
click at [271, 183] on span "[URL][DOMAIN_NAME]" at bounding box center [284, 183] width 48 height 7
click at [295, 183] on span "[URL][DOMAIN_NAME]" at bounding box center [315, 183] width 48 height 7
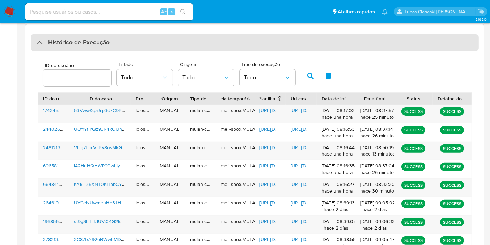
click at [166, 46] on div "Histórico de Execução" at bounding box center [255, 42] width 448 height 17
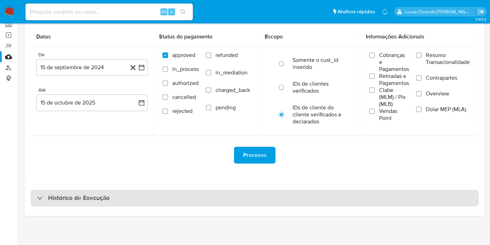
click at [126, 190] on div "Histórico de Execução" at bounding box center [255, 197] width 448 height 17
select select "10"
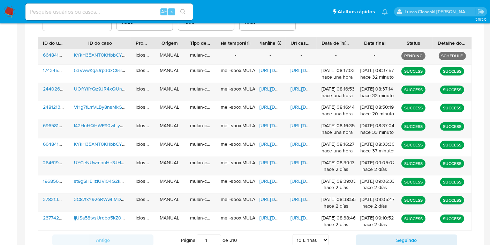
scroll to position [277, 0]
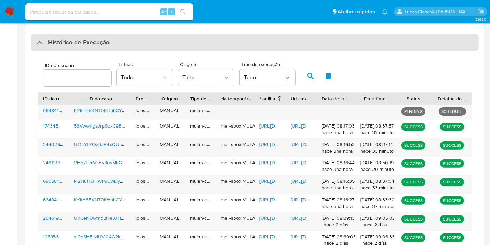
click at [138, 44] on div "Histórico de Execução" at bounding box center [255, 42] width 448 height 17
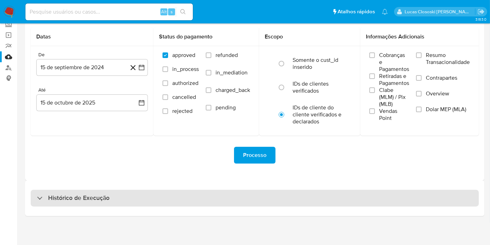
click at [132, 198] on div "Histórico de Execução" at bounding box center [255, 197] width 448 height 17
select select "10"
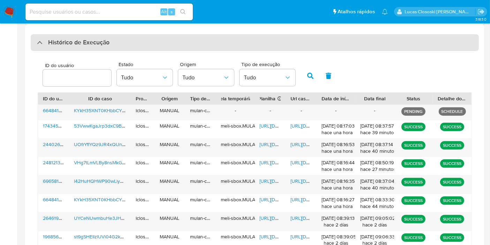
click at [148, 39] on div "Histórico de Execução" at bounding box center [255, 42] width 448 height 17
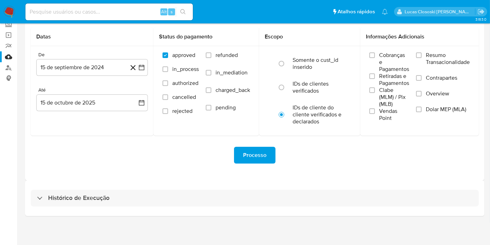
click at [149, 183] on div "Histórico de Execução" at bounding box center [254, 198] width 459 height 36
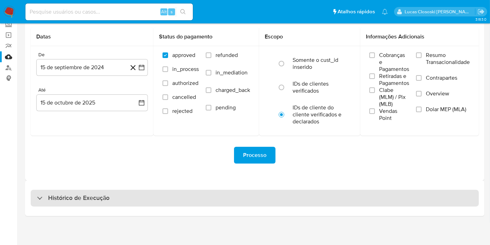
click at [148, 196] on div "Histórico de Execução" at bounding box center [255, 197] width 448 height 17
select select "10"
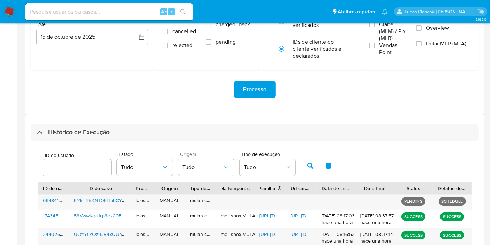
scroll to position [160, 0]
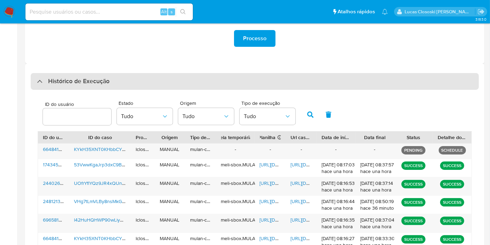
click at [158, 81] on div "Histórico de Execução" at bounding box center [255, 81] width 448 height 17
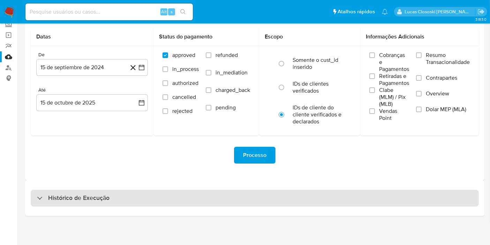
click at [155, 200] on div "Histórico de Execução" at bounding box center [255, 197] width 448 height 17
select select "10"
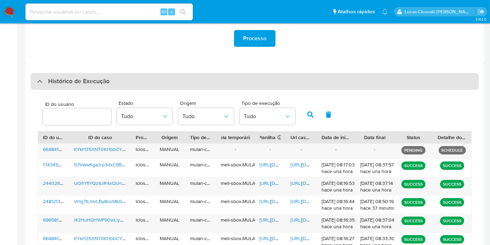
click at [142, 79] on div "Histórico de Execução" at bounding box center [255, 81] width 448 height 17
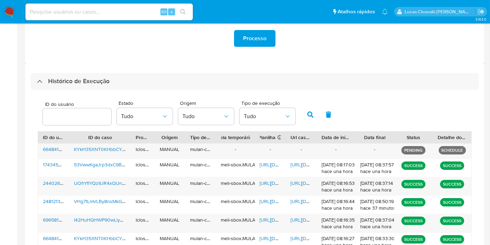
scroll to position [44, 0]
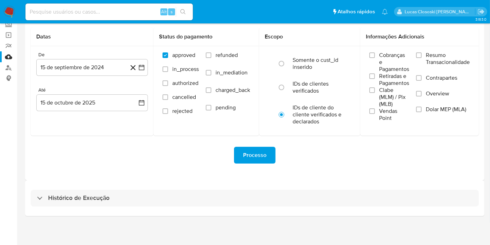
click at [141, 208] on div "Histórico de Execução" at bounding box center [254, 198] width 459 height 36
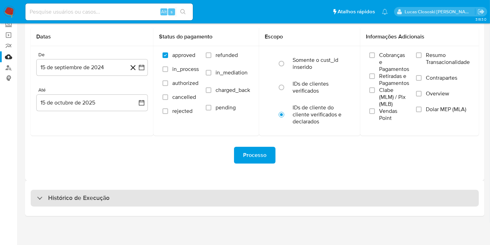
click at [141, 192] on div "Histórico de Execução" at bounding box center [255, 197] width 448 height 17
select select "10"
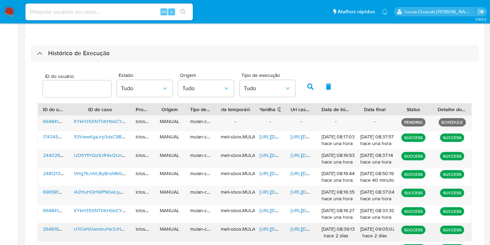
scroll to position [238, 0]
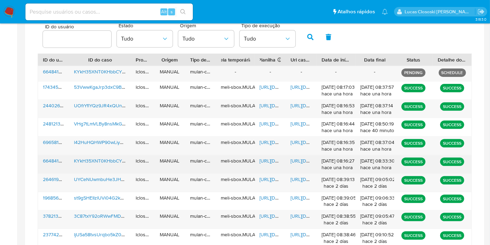
click at [99, 159] on span "KYkH35XNT0KHbbCYkQ49ylpO" at bounding box center [109, 160] width 70 height 7
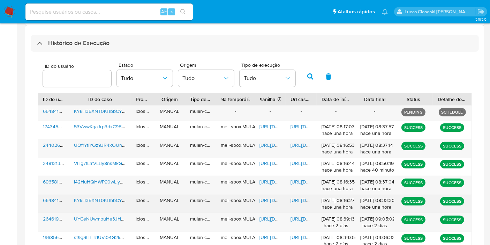
scroll to position [199, 0]
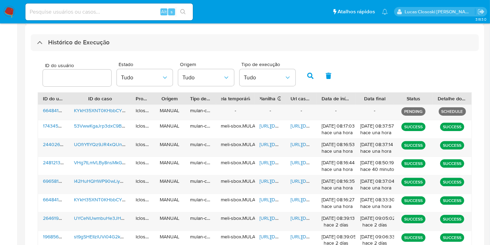
click at [149, 51] on div "ID do usuário Estado Tudo Origem Tudo Tipo de execução Tudo ID do usuário ID do…" at bounding box center [255, 181] width 448 height 261
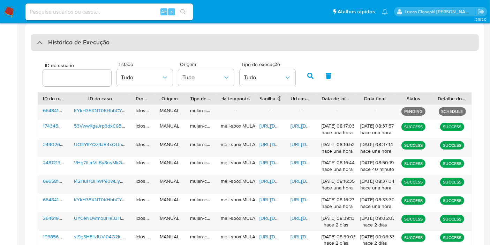
click at [148, 49] on div "Histórico de Execução" at bounding box center [255, 42] width 448 height 17
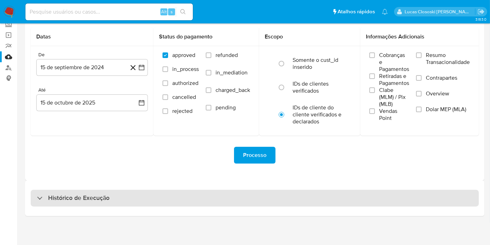
click at [147, 193] on div "Histórico de Execução" at bounding box center [255, 197] width 448 height 17
select select "10"
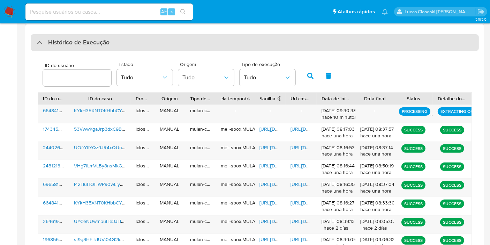
click at [172, 48] on div "Histórico de Execução" at bounding box center [255, 42] width 448 height 17
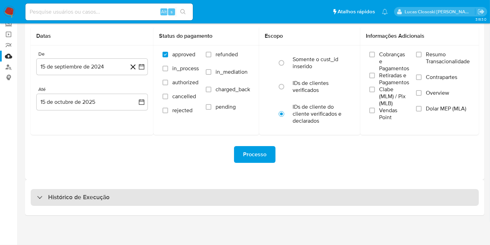
scroll to position [44, 0]
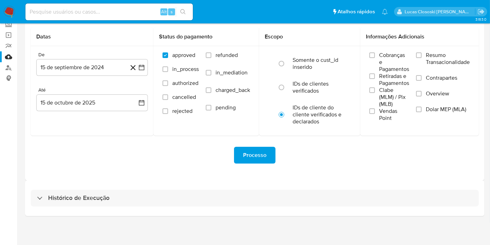
click at [165, 218] on div "3.163.0" at bounding box center [254, 112] width 459 height 257
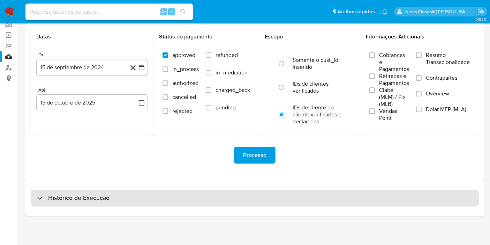
click at [163, 200] on div "Histórico de Execução" at bounding box center [255, 197] width 448 height 17
select select "10"
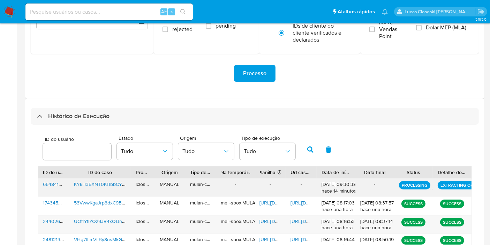
scroll to position [160, 0]
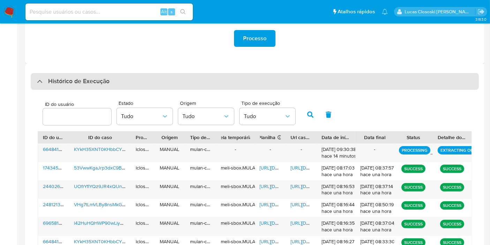
click at [230, 81] on div "Histórico de Execução" at bounding box center [255, 81] width 448 height 17
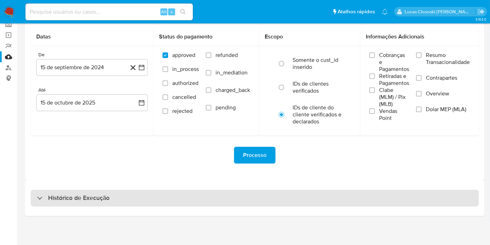
click at [227, 195] on div "Histórico de Execução" at bounding box center [255, 197] width 448 height 17
select select "10"
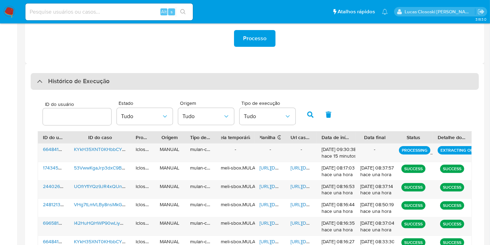
click at [127, 74] on div "Histórico de Execução" at bounding box center [255, 81] width 448 height 17
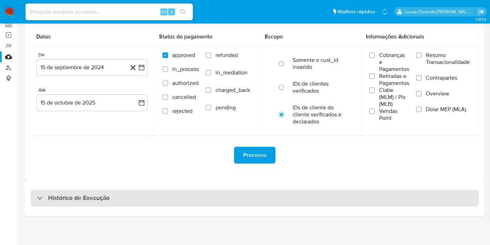
click at [167, 195] on div "Histórico de Execução" at bounding box center [255, 197] width 448 height 17
select select "10"
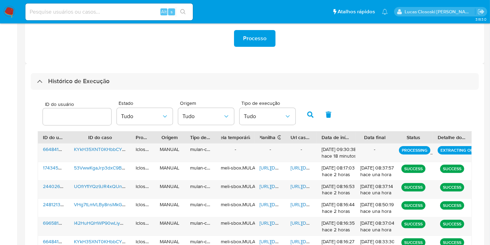
click at [192, 71] on div "Histórico de Execução ID do usuário Estado Tudo Origem Tudo Tipo de execução Tu…" at bounding box center [254, 212] width 459 height 299
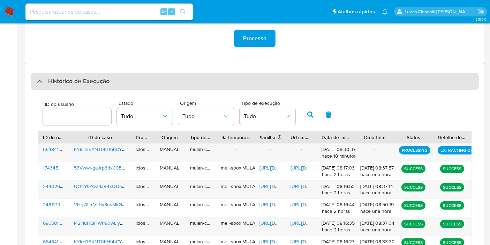
click at [192, 77] on div "Histórico de Execução" at bounding box center [255, 81] width 448 height 17
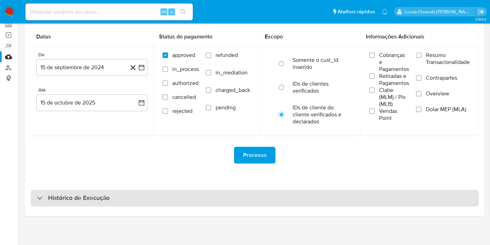
click at [216, 205] on div "Histórico de Execução" at bounding box center [255, 197] width 448 height 17
select select "10"
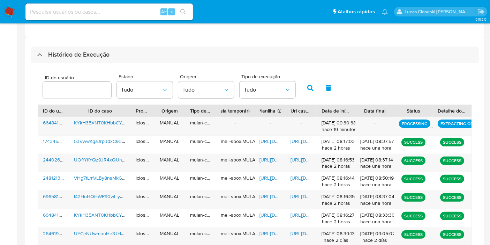
scroll to position [199, 0]
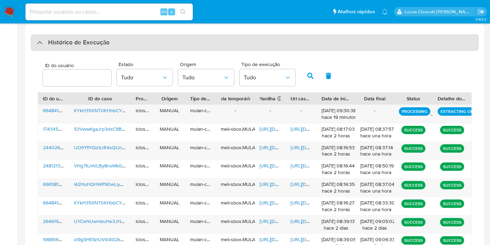
click at [278, 48] on div "Histórico de Execução" at bounding box center [255, 42] width 448 height 17
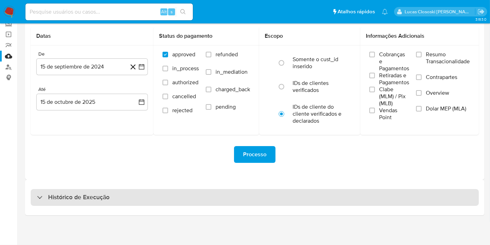
scroll to position [44, 0]
click at [199, 199] on div "Histórico de Execução" at bounding box center [255, 197] width 448 height 17
select select "10"
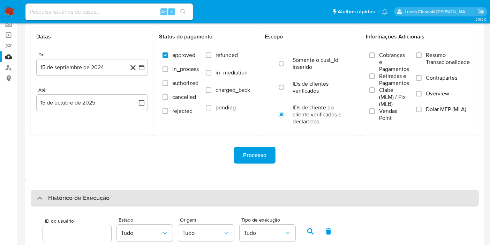
scroll to position [199, 0]
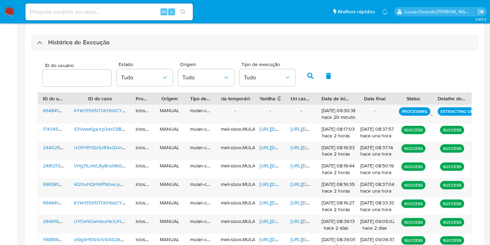
click at [186, 53] on div "ID do usuário Estado Tudo Origem Tudo Tipo de execução Tudo ID do usuário ID do…" at bounding box center [255, 183] width 448 height 264
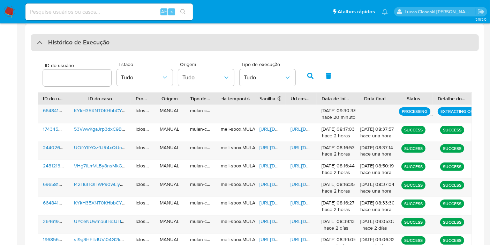
click at [157, 35] on div "Histórico de Execução" at bounding box center [255, 42] width 448 height 17
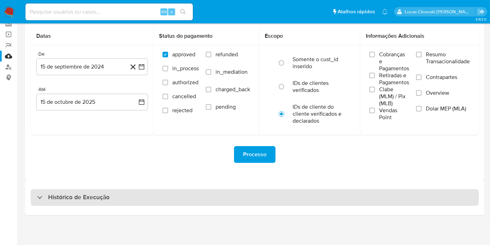
scroll to position [44, 0]
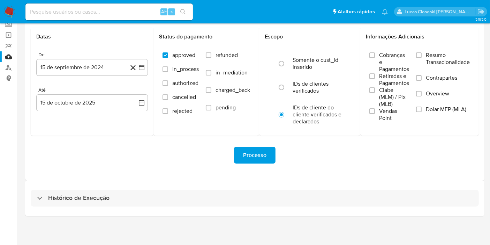
click at [150, 188] on div "Histórico de Execução" at bounding box center [254, 198] width 459 height 36
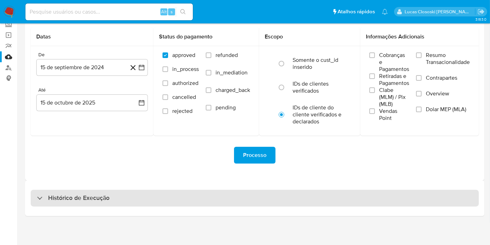
click at [151, 193] on div "Histórico de Execução" at bounding box center [255, 197] width 448 height 17
select select "10"
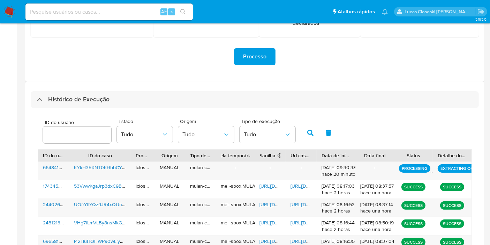
scroll to position [199, 0]
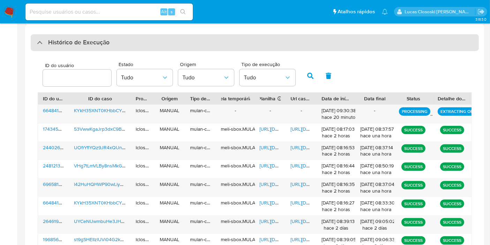
click at [200, 35] on div "Histórico de Execução" at bounding box center [255, 42] width 448 height 17
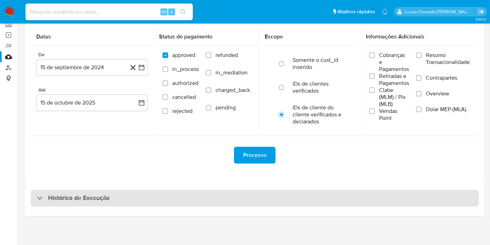
click at [150, 193] on div "Histórico de Execução" at bounding box center [255, 197] width 448 height 17
select select "10"
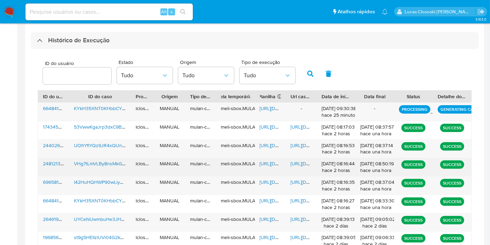
scroll to position [163, 0]
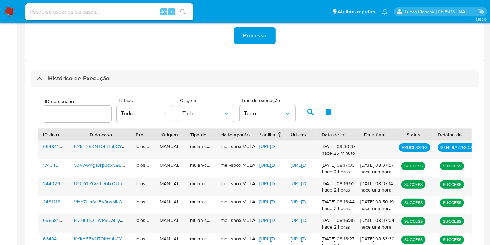
click at [147, 66] on div "Histórico de Execução ID do usuário Estado Tudo Origem Tudo Tipo de execução Tu…" at bounding box center [254, 210] width 459 height 299
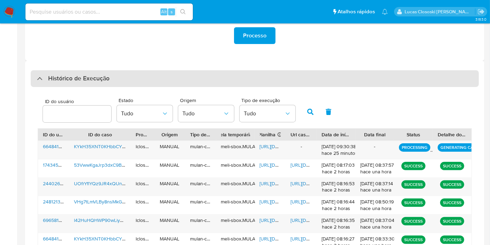
click at [147, 81] on div "Histórico de Execução" at bounding box center [255, 78] width 448 height 17
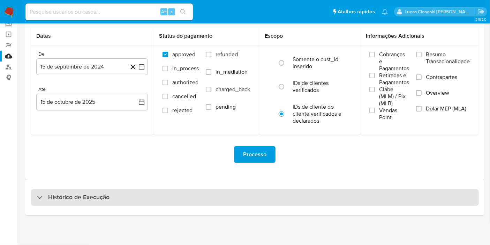
scroll to position [44, 0]
click at [128, 197] on div "Histórico de Execução" at bounding box center [255, 197] width 448 height 17
select select "10"
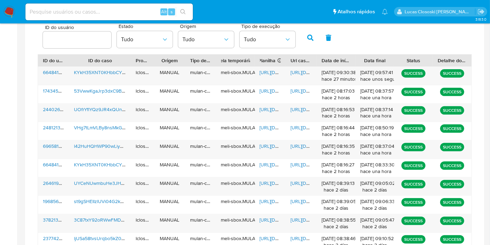
scroll to position [241, 0]
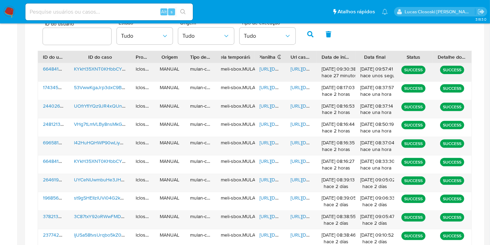
click at [269, 66] on span "https://docs.google.com/spreadsheets/d/1EIu7u7qY7ROR74VPP5q9L5sTWFkRrFD2wsDtOjr…" at bounding box center [284, 68] width 48 height 7
click at [305, 65] on span "https://docs.google.com/document/d/1zIYSYU1IRrhRYfDUDSBD6P4es5kUqm-rqaRZzmoknvI…" at bounding box center [315, 68] width 48 height 7
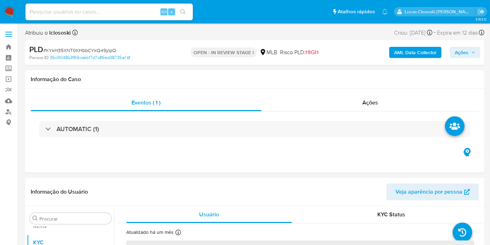
scroll to position [378, 0]
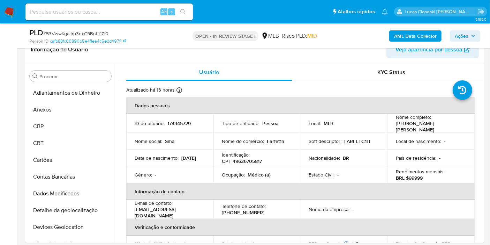
scroll to position [378, 0]
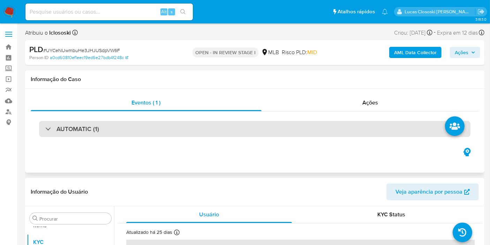
click at [226, 132] on div "AUTOMATIC (1)" at bounding box center [255, 129] width 432 height 16
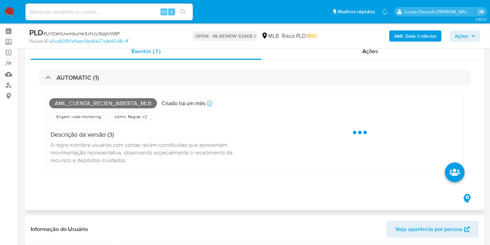
scroll to position [39, 0]
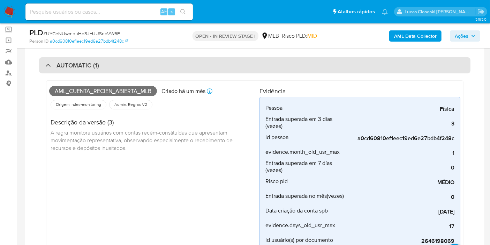
click at [194, 67] on div "AUTOMATIC (1)" at bounding box center [255, 65] width 432 height 16
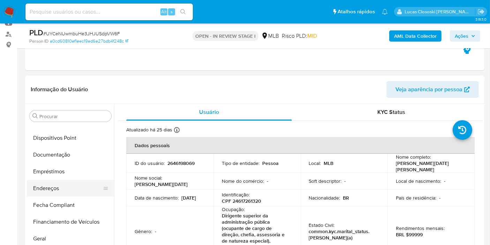
scroll to position [184, 0]
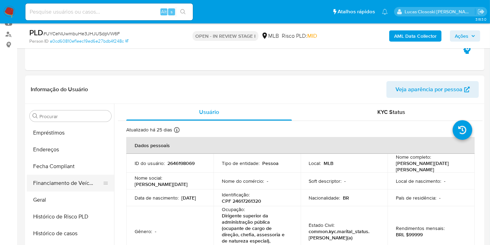
click at [53, 190] on button "Financiamento de Veículos" at bounding box center [68, 182] width 82 height 17
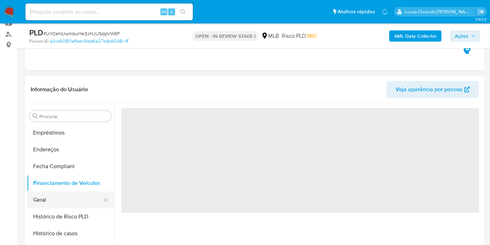
click at [56, 198] on button "Geral" at bounding box center [68, 199] width 82 height 17
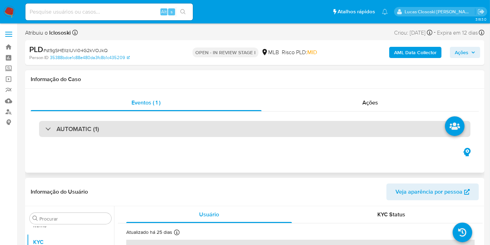
click at [191, 123] on div "AUTOMATIC (1)" at bounding box center [255, 129] width 432 height 16
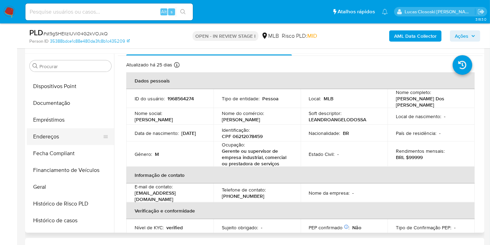
scroll to position [145, 0]
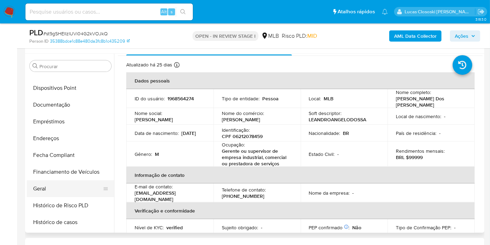
click at [56, 182] on button "Geral" at bounding box center [68, 188] width 82 height 17
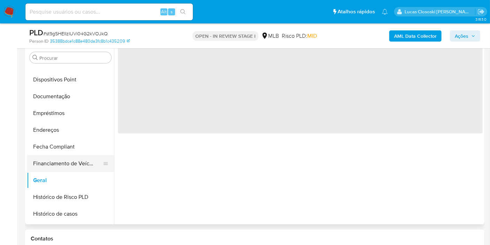
scroll to position [0, 0]
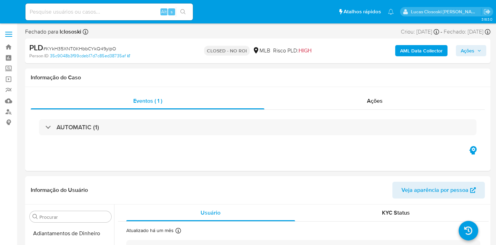
select select "10"
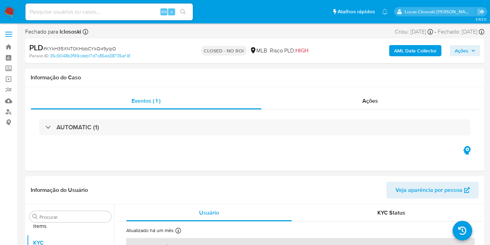
scroll to position [378, 0]
